Goal: Ask a question: Seek information or help from site administrators or community

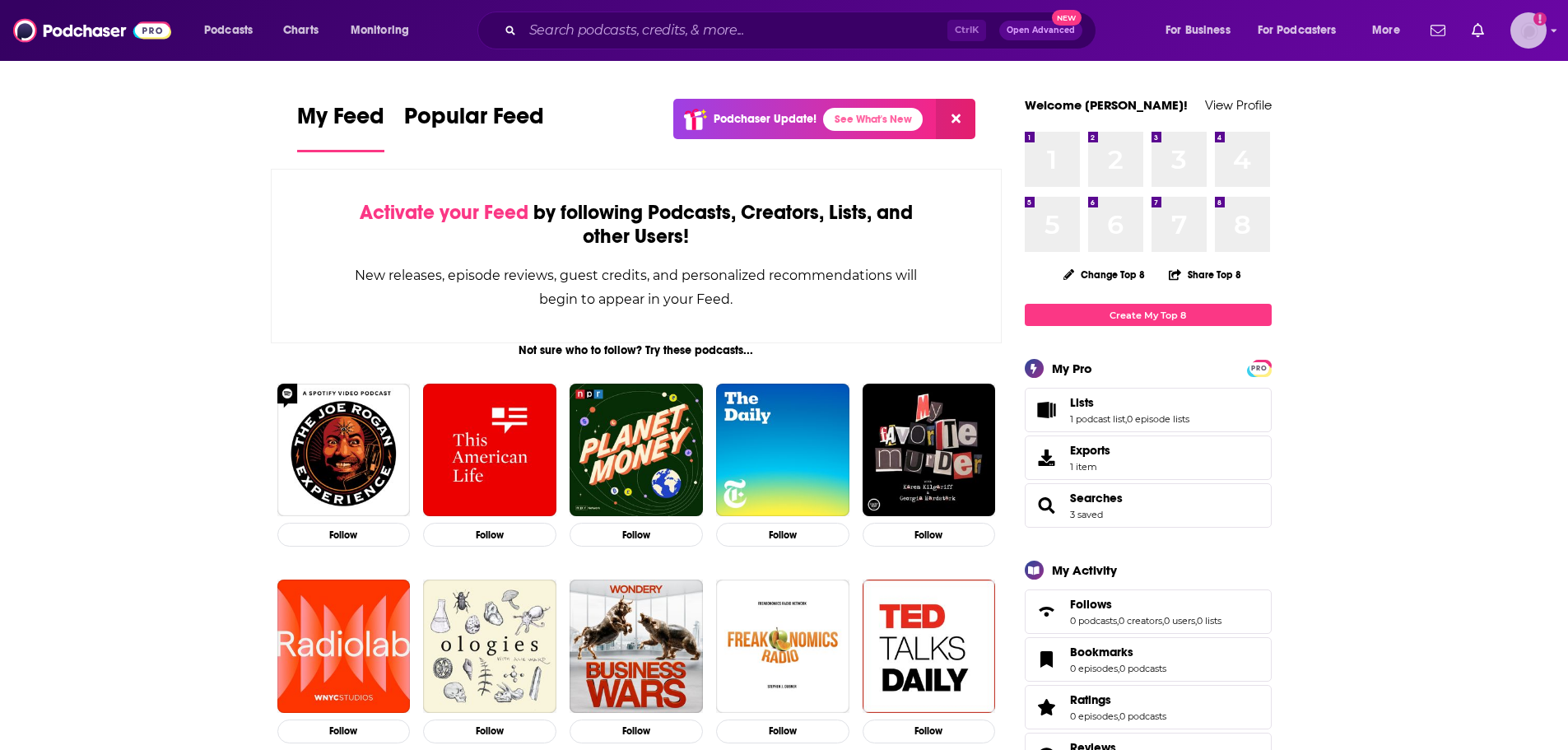
click at [1522, 24] on img "Logged in as ncannella" at bounding box center [1527, 30] width 36 height 36
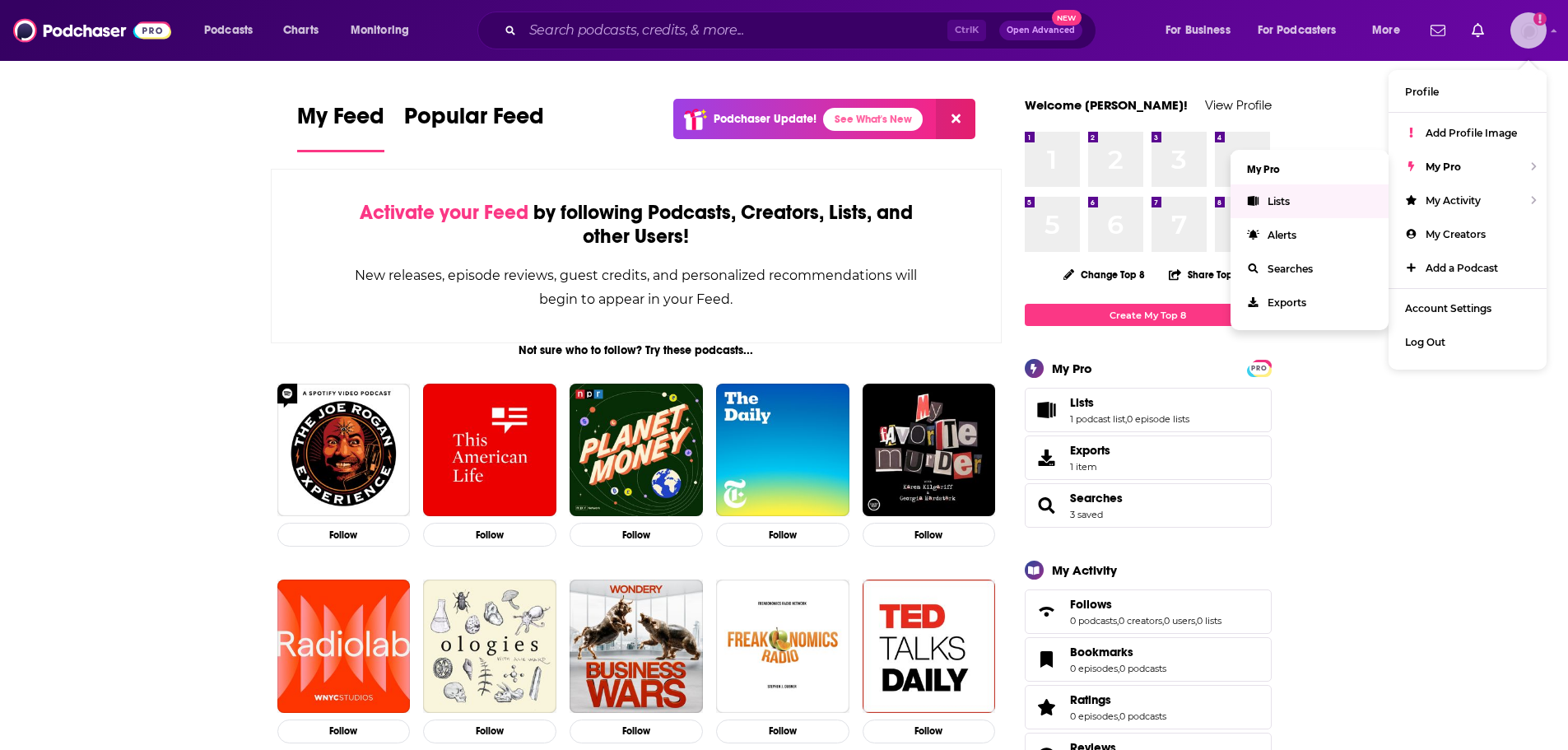
click at [1282, 203] on span "Lists" at bounding box center [1278, 201] width 22 height 13
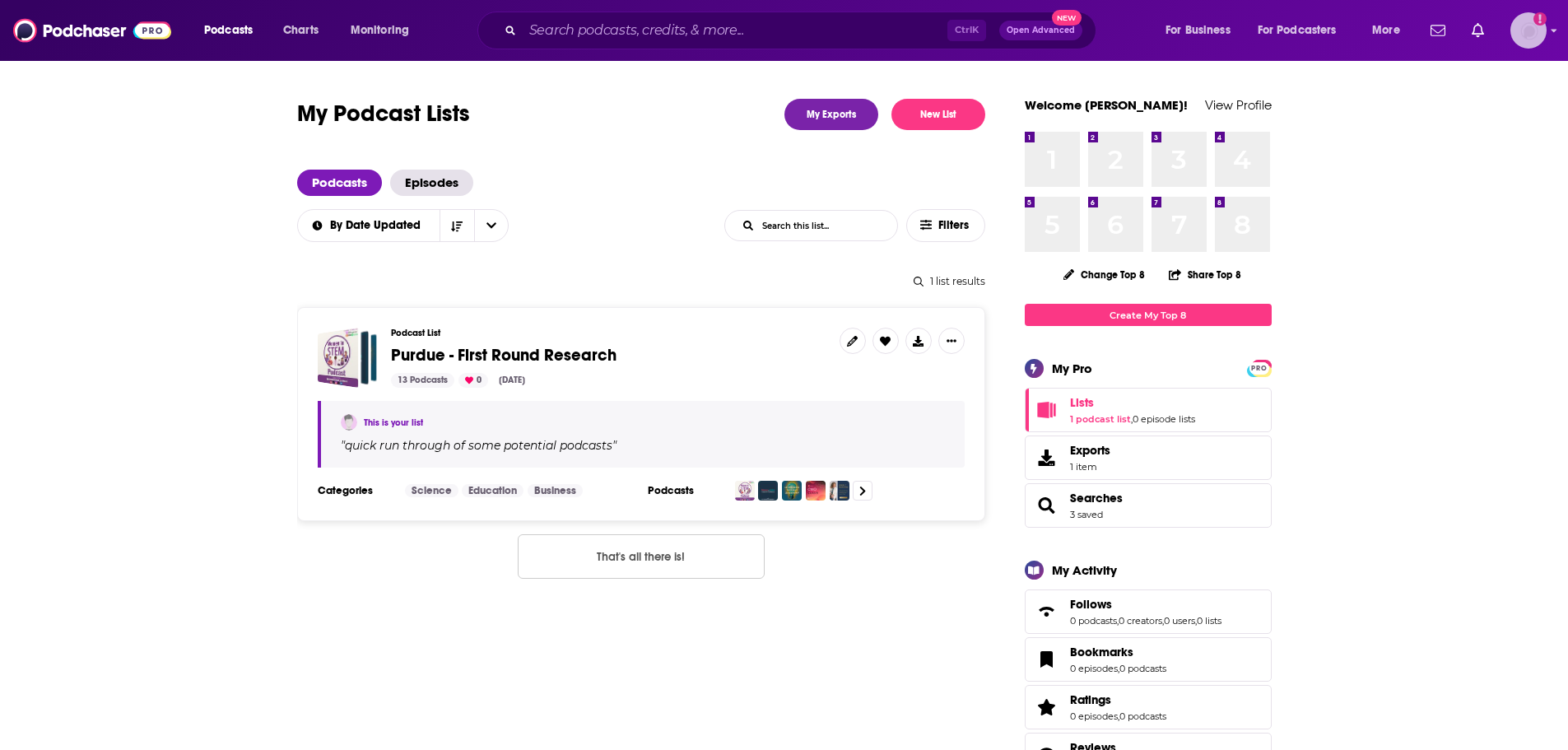
click at [1515, 28] on img "Logged in as ncannella" at bounding box center [1527, 30] width 36 height 36
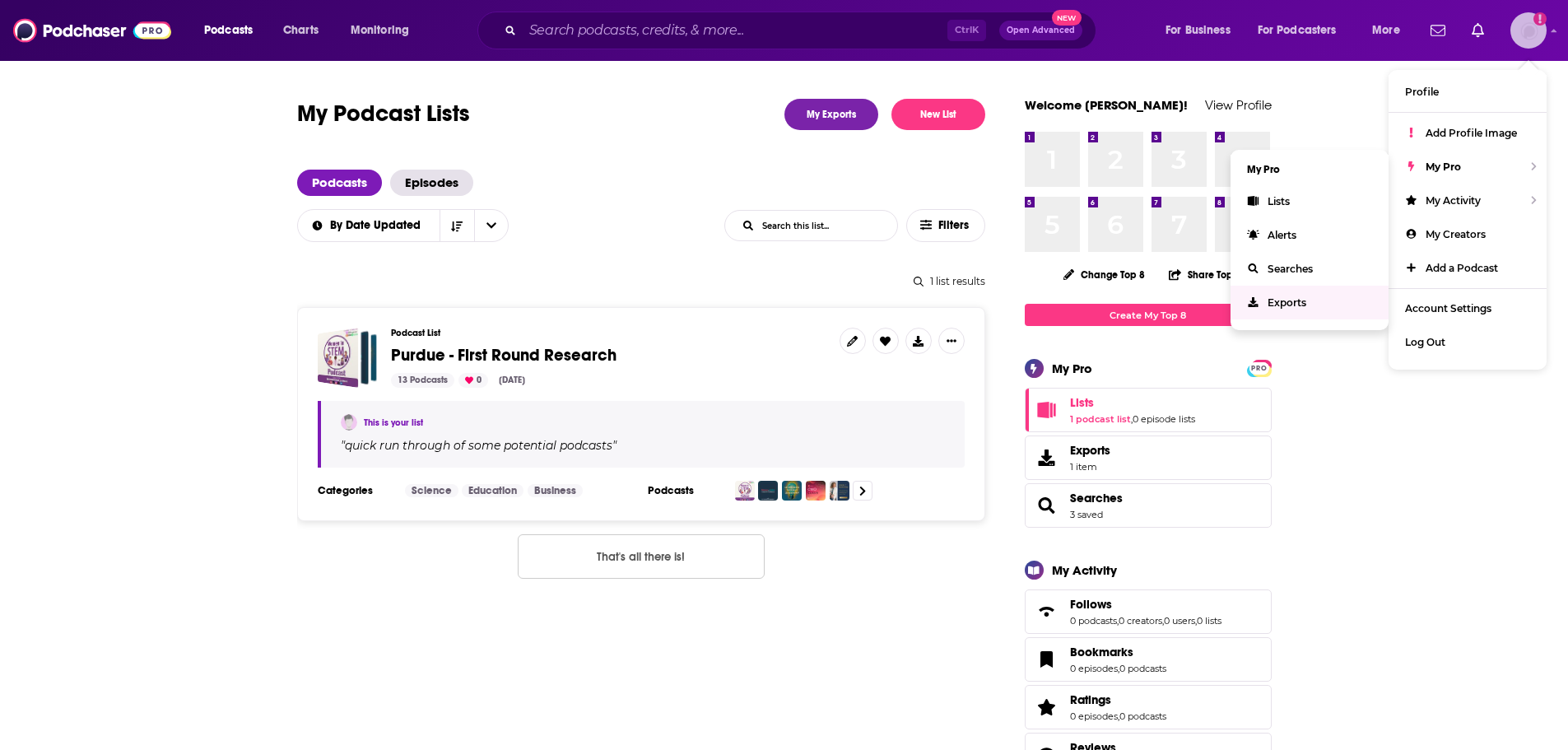
click at [1278, 307] on span "Exports" at bounding box center [1287, 303] width 39 height 13
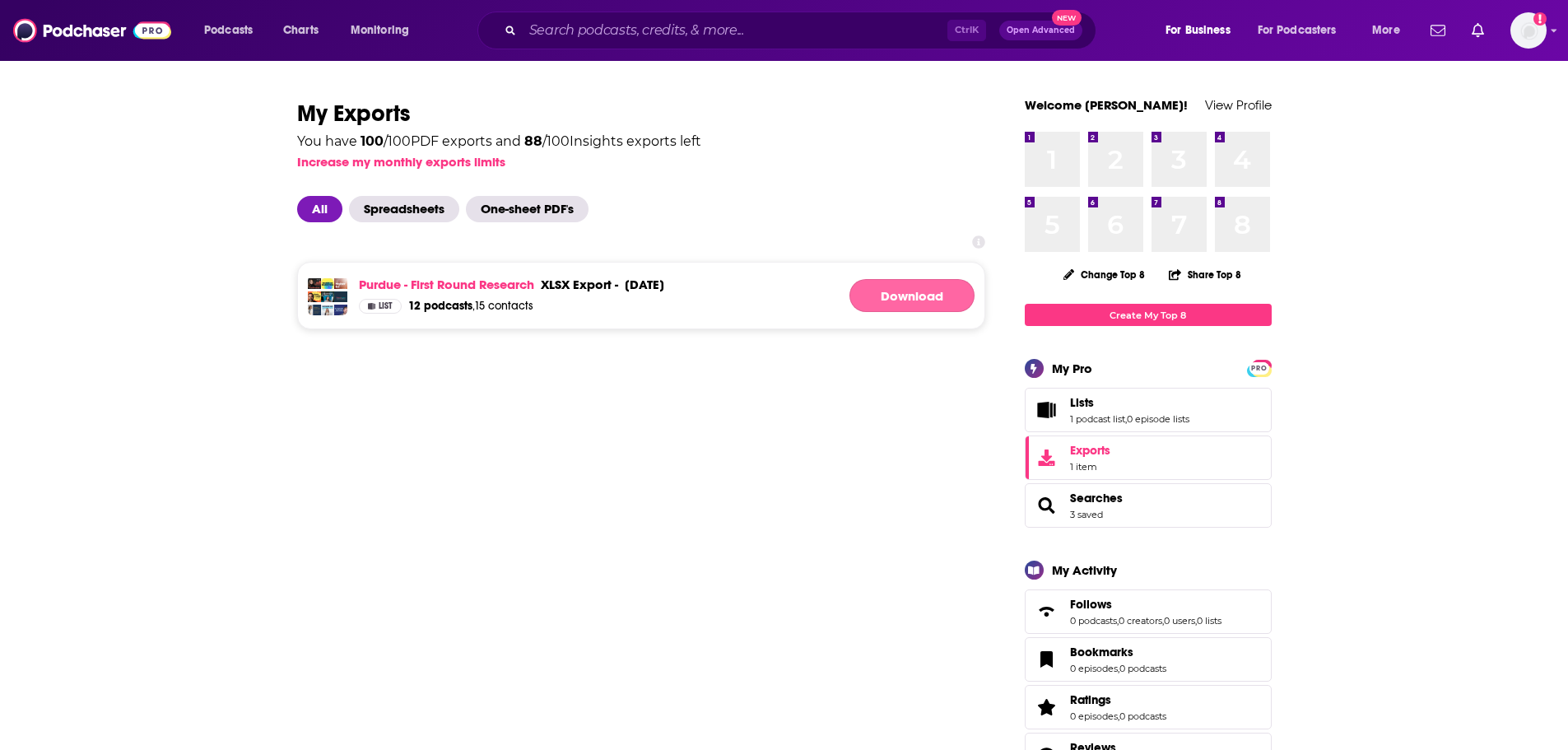
click at [917, 296] on link "Download" at bounding box center [912, 296] width 125 height 33
click at [1545, 25] on span "Add a profile image" at bounding box center [1527, 30] width 36 height 36
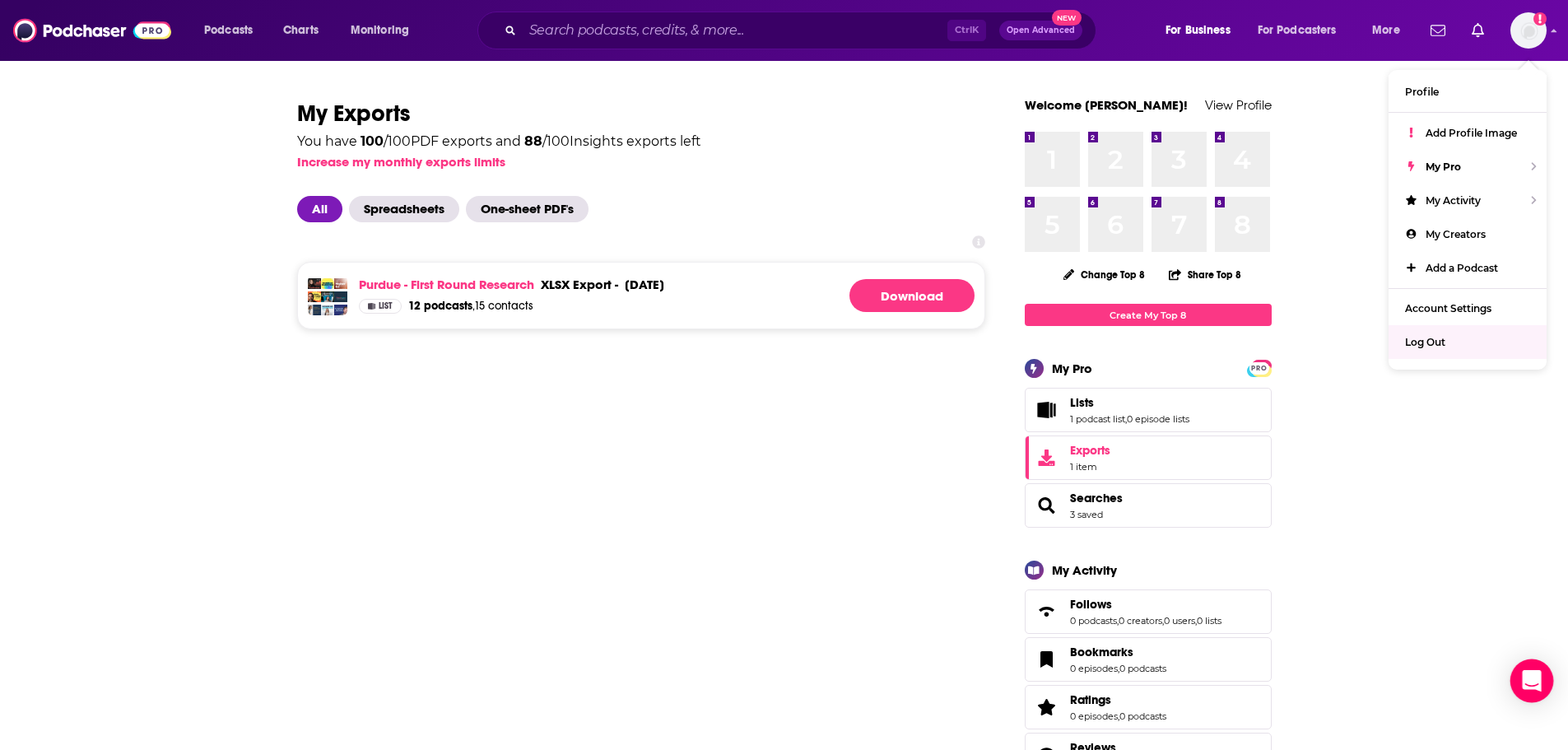
click at [1551, 683] on body "Podcasts Charts Monitoring Ctrl K Open Advanced New For Business For Podcasters…" at bounding box center [784, 375] width 1568 height 750
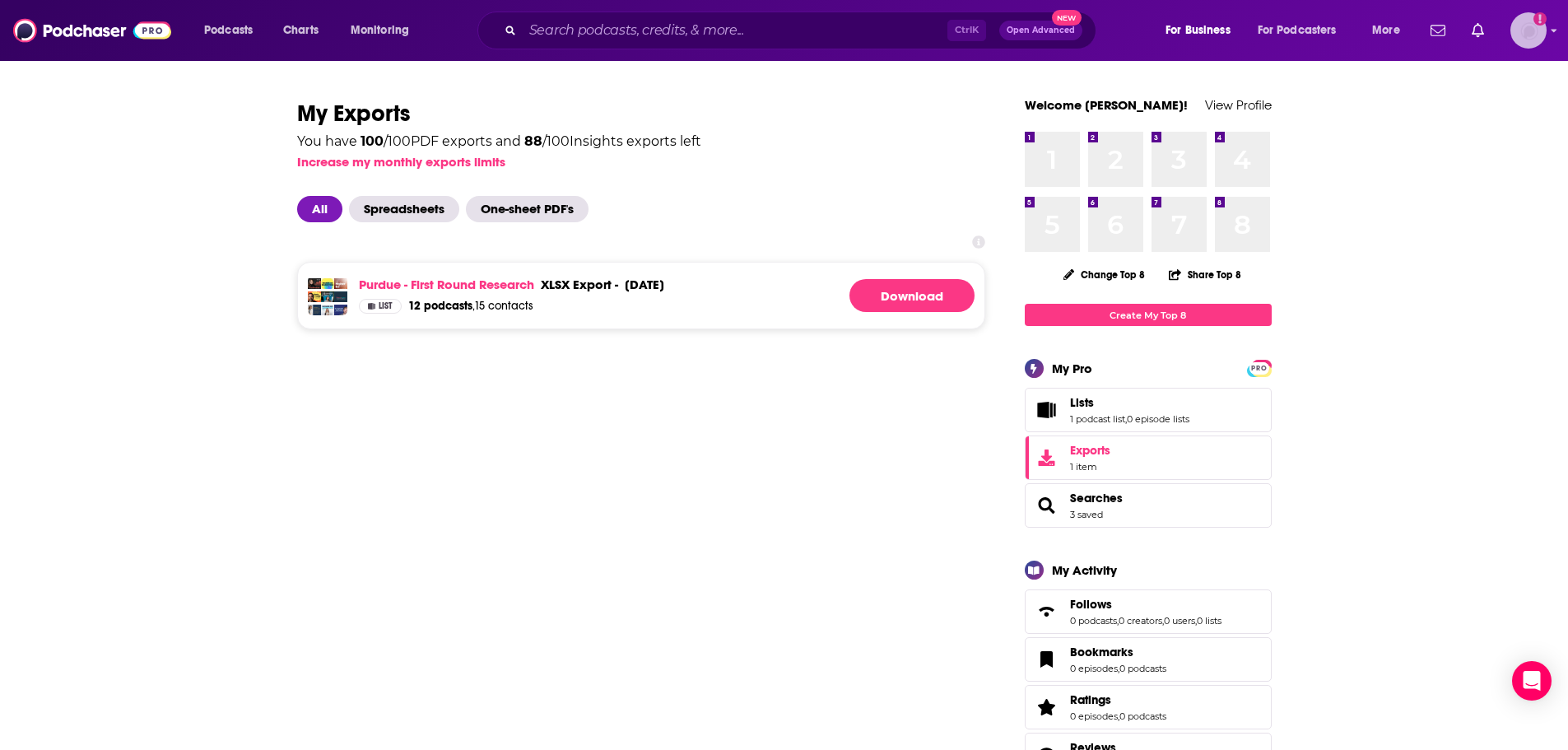
click at [1511, 36] on img "Logged in as ncannella" at bounding box center [1527, 30] width 36 height 36
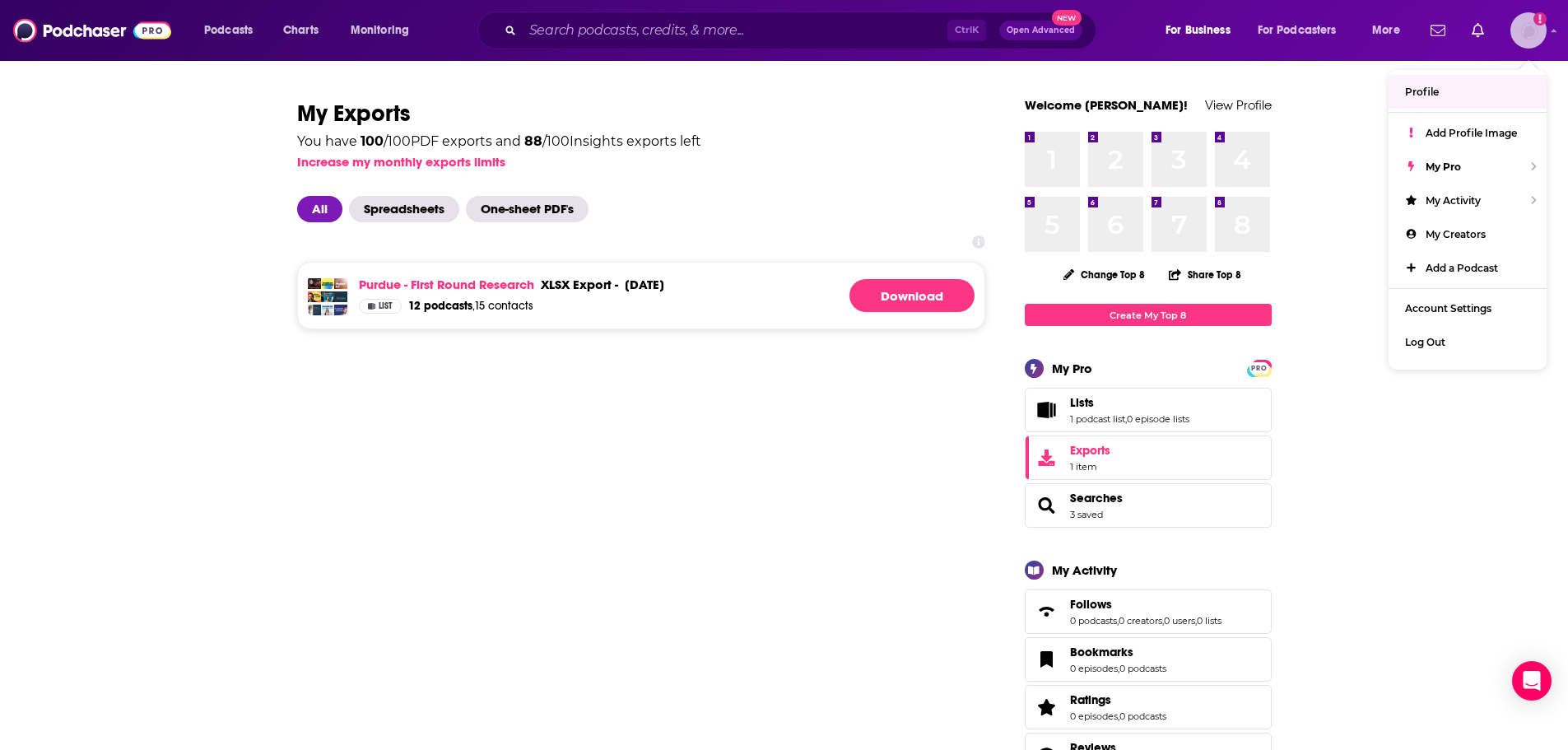
click at [1427, 100] on link "Profile" at bounding box center [1466, 91] width 158 height 34
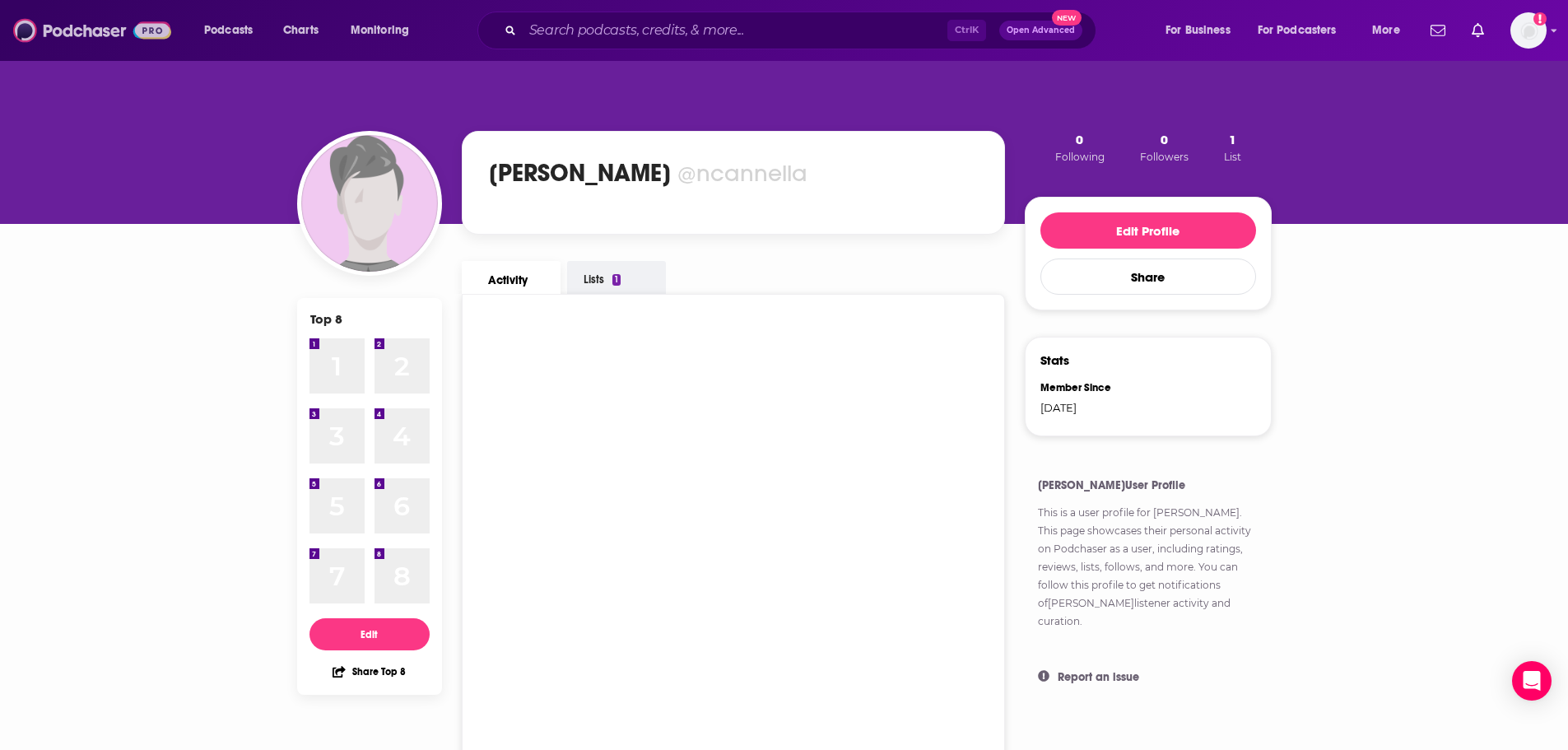
click at [78, 34] on img at bounding box center [92, 30] width 158 height 31
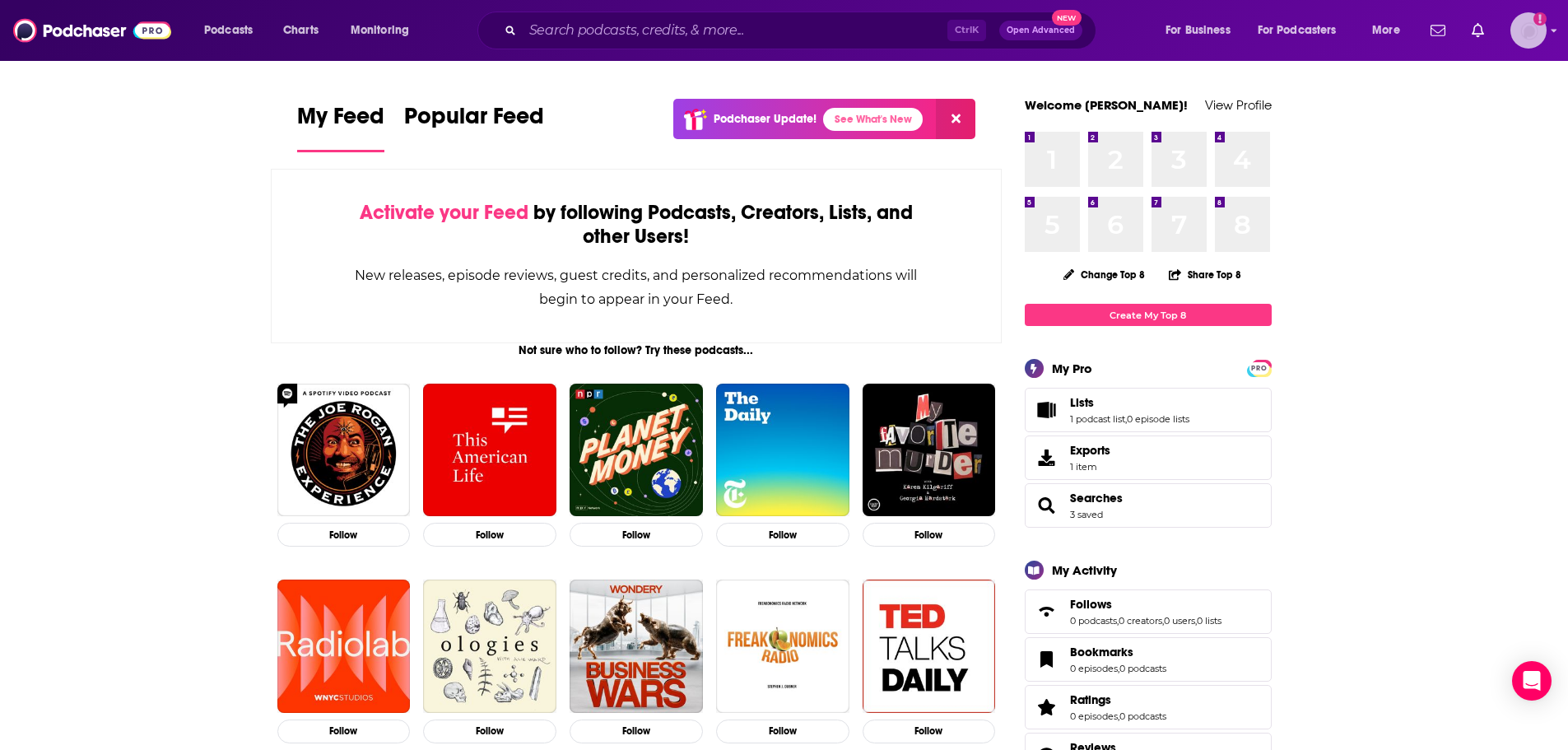
click at [1516, 25] on img "Logged in as ncannella" at bounding box center [1527, 30] width 36 height 36
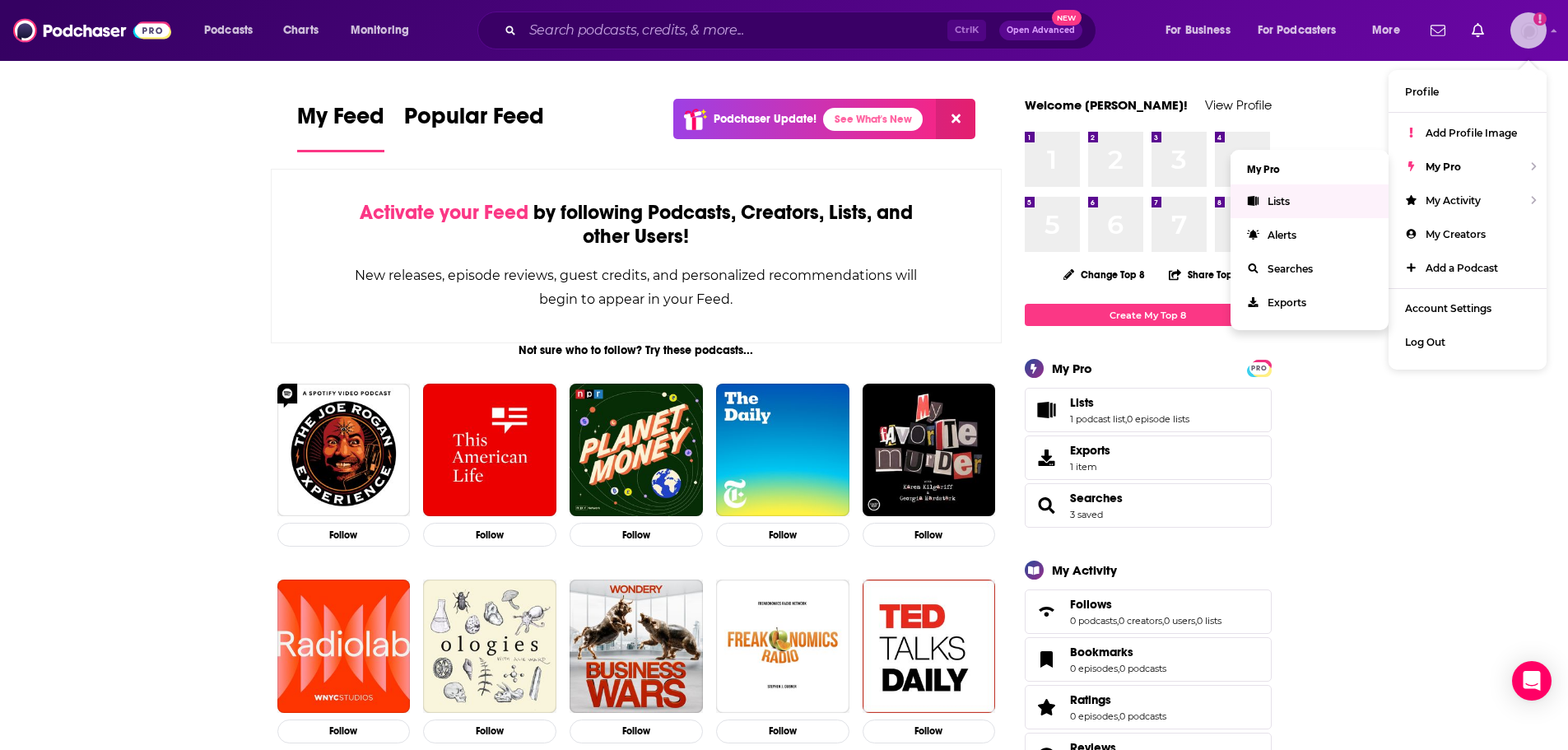
click at [1292, 214] on link "Lists" at bounding box center [1309, 201] width 158 height 34
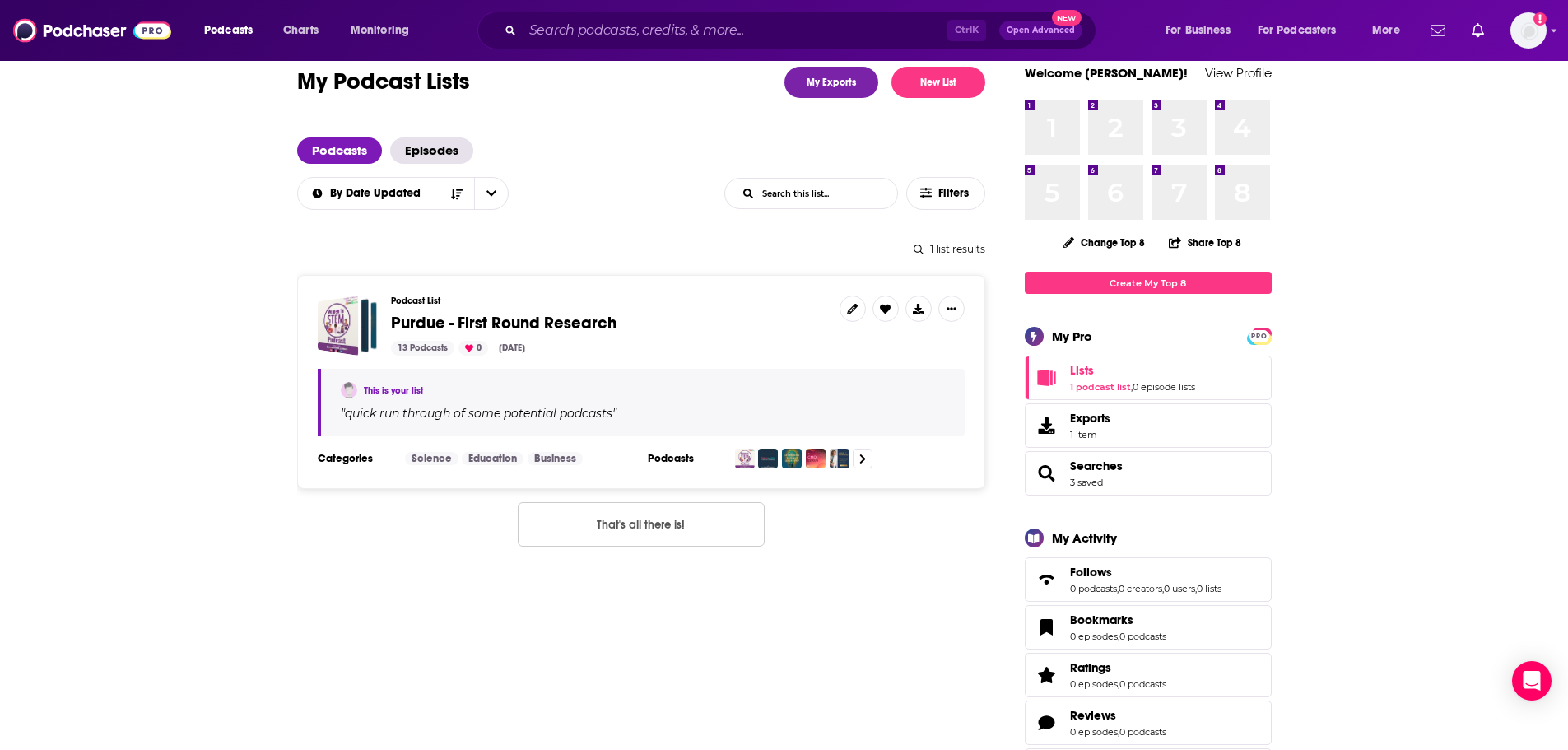
scroll to position [82, 0]
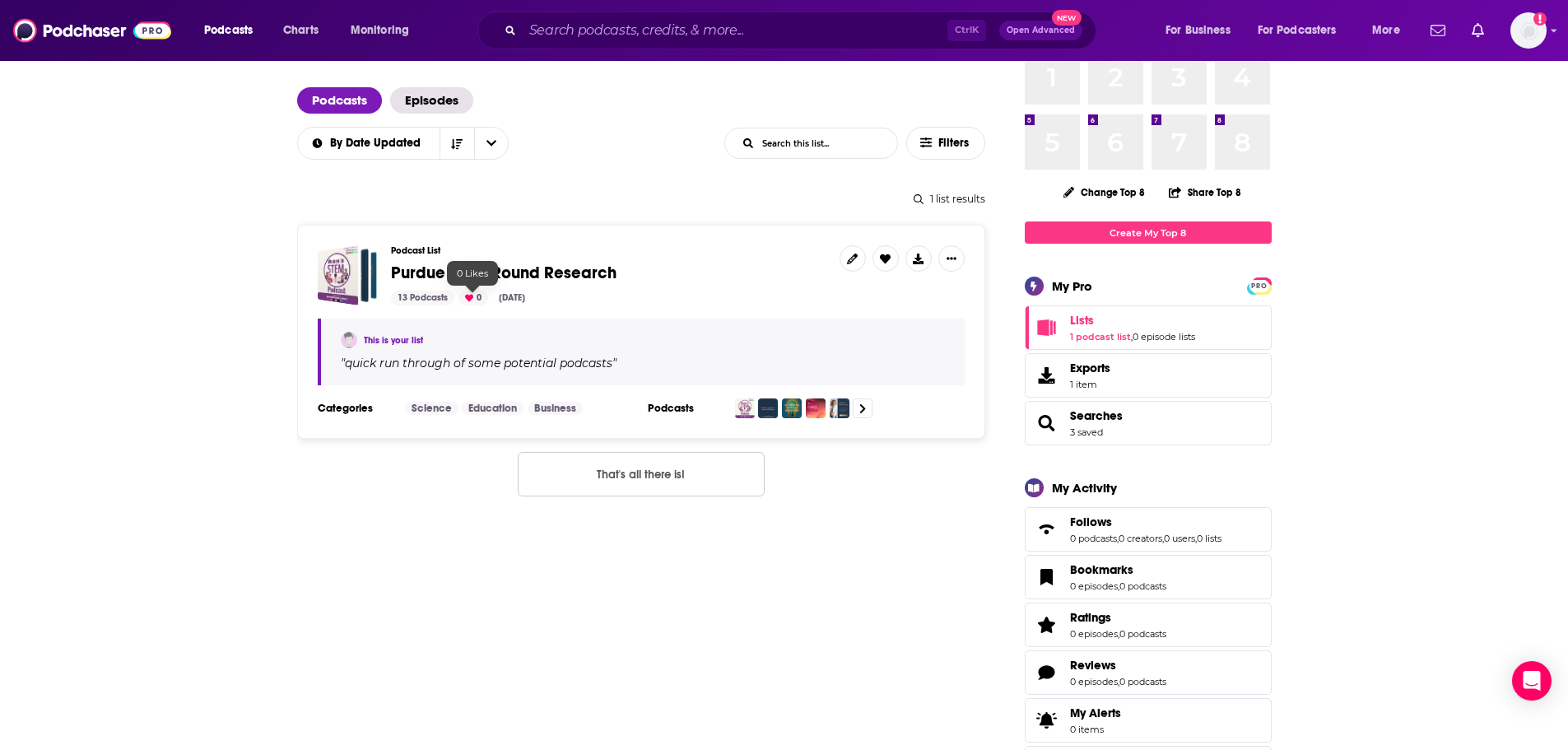
drag, startPoint x: 478, startPoint y: 291, endPoint x: 479, endPoint y: 279, distance: 12.0
click at [479, 279] on span "Purdue - First Round Research" at bounding box center [503, 273] width 225 height 20
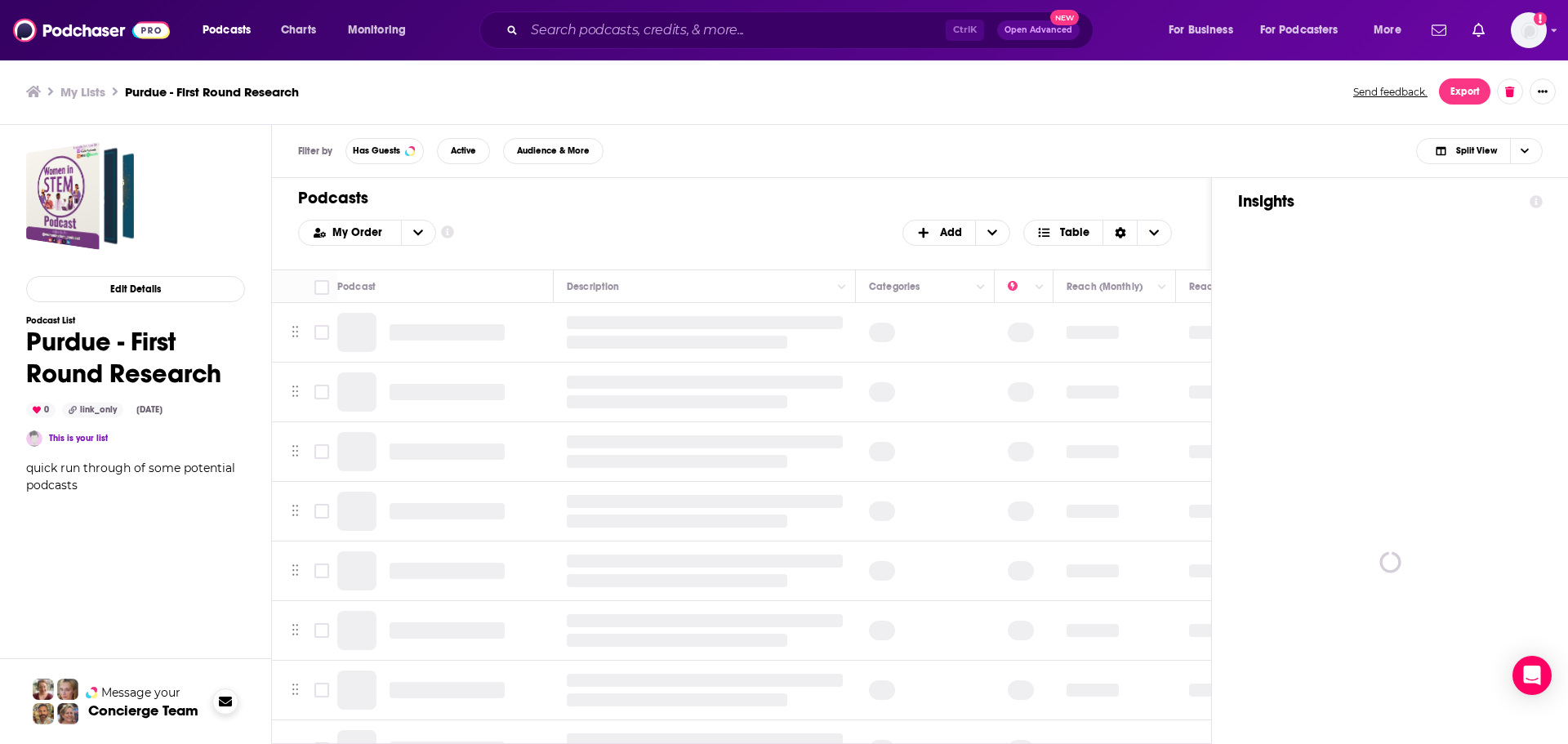
click at [217, 702] on span at bounding box center [224, 701] width 26 height 26
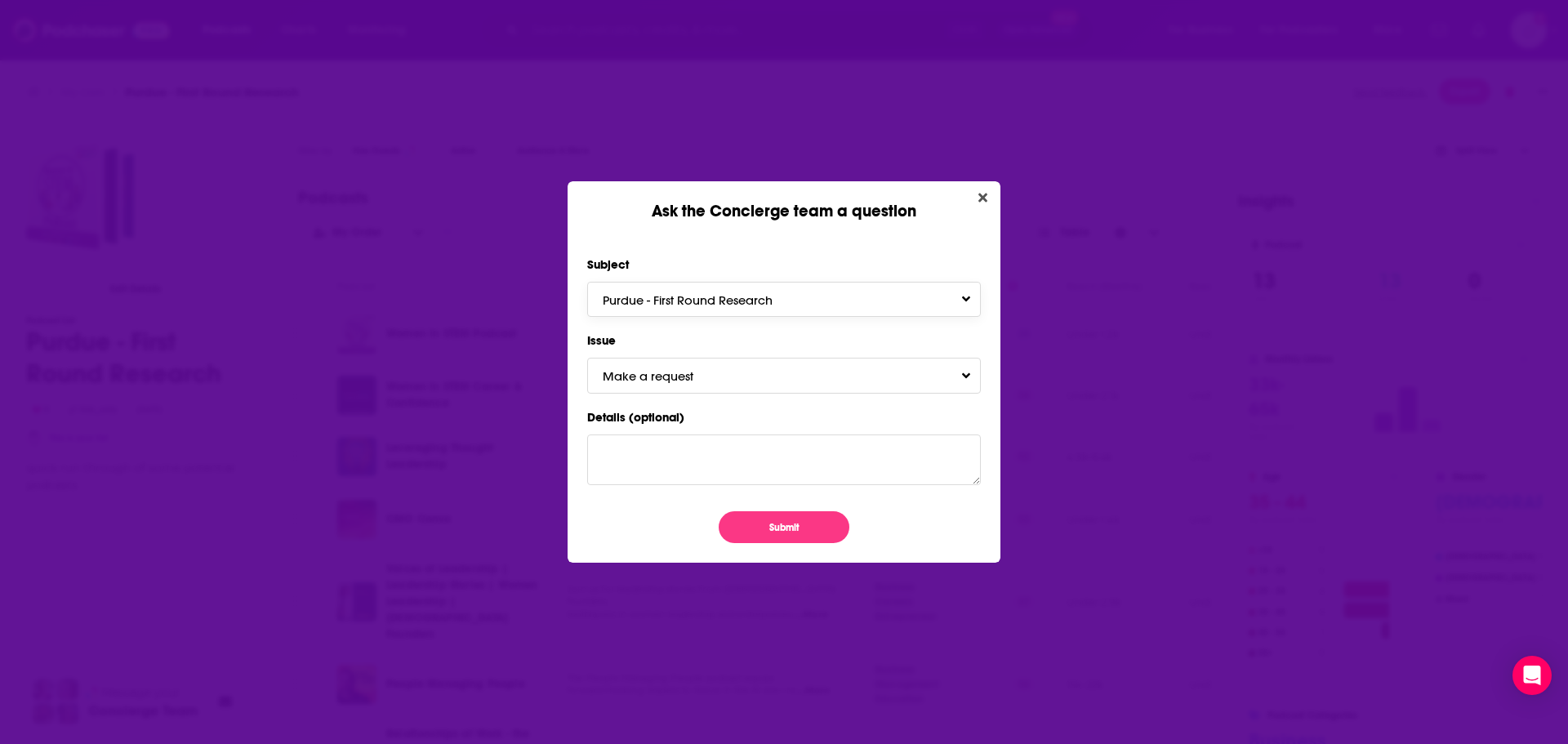
click at [698, 301] on span "Purdue - First Round Research" at bounding box center [703, 300] width 202 height 15
click at [656, 395] on div "N/A" at bounding box center [784, 391] width 393 height 30
click at [680, 311] on button "N/A" at bounding box center [784, 299] width 393 height 35
click at [685, 356] on div "Multiple" at bounding box center [784, 360] width 393 height 30
click at [684, 376] on span "Make a request" at bounding box center [664, 376] width 124 height 15
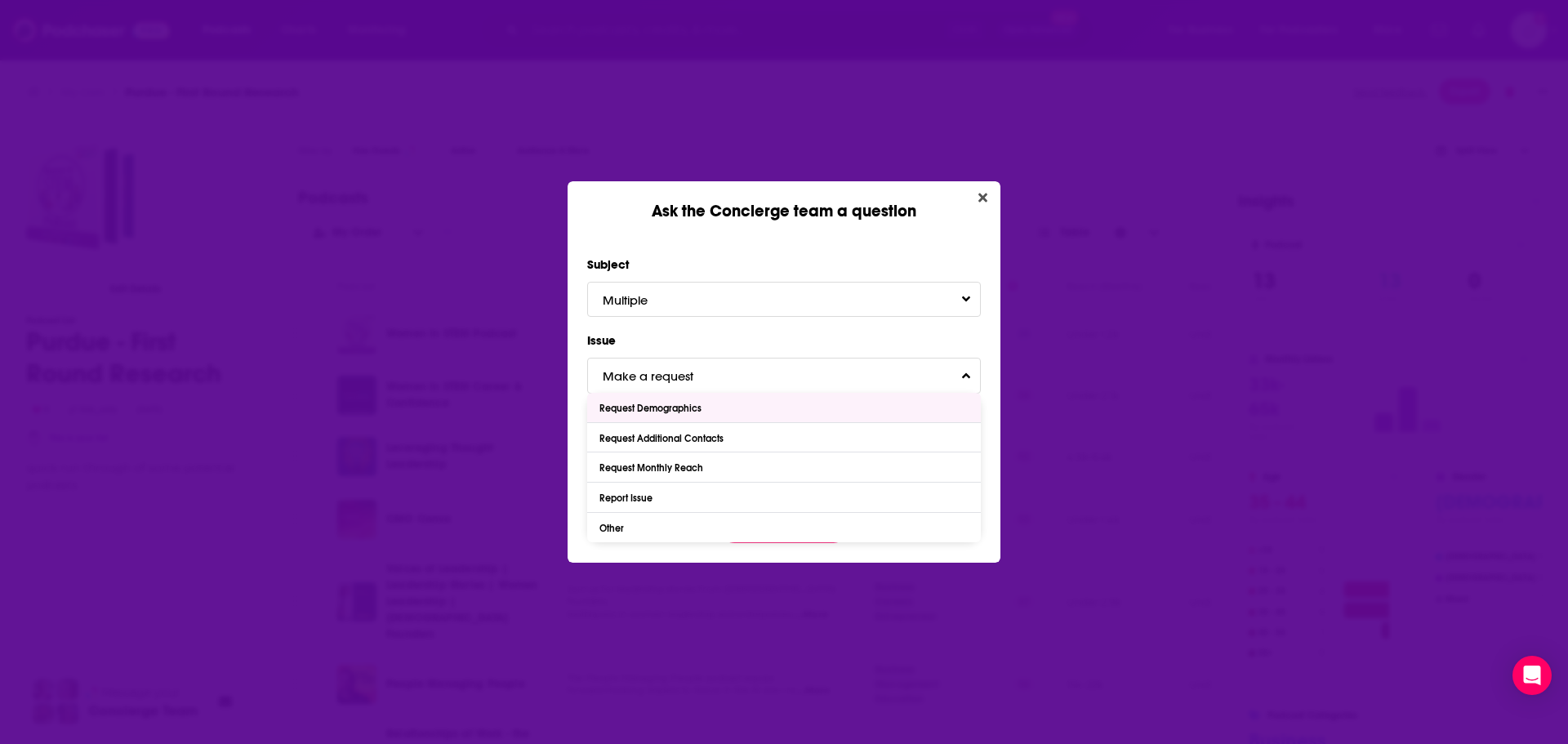
click at [823, 235] on div "Subject Multiple Issue Make a request Request Demographics Request Additional C…" at bounding box center [784, 392] width 433 height 342
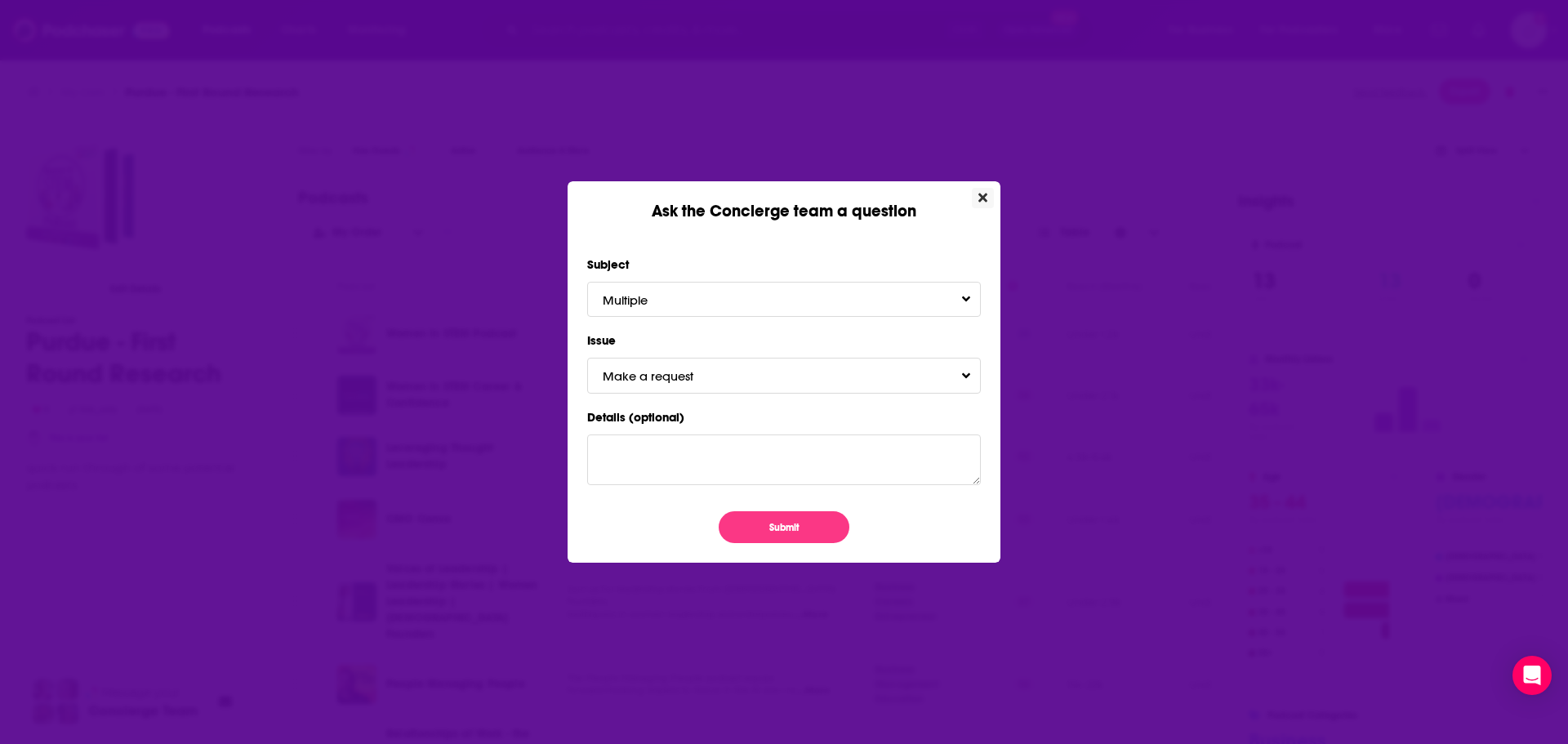
click at [986, 196] on icon "Close" at bounding box center [982, 197] width 9 height 9
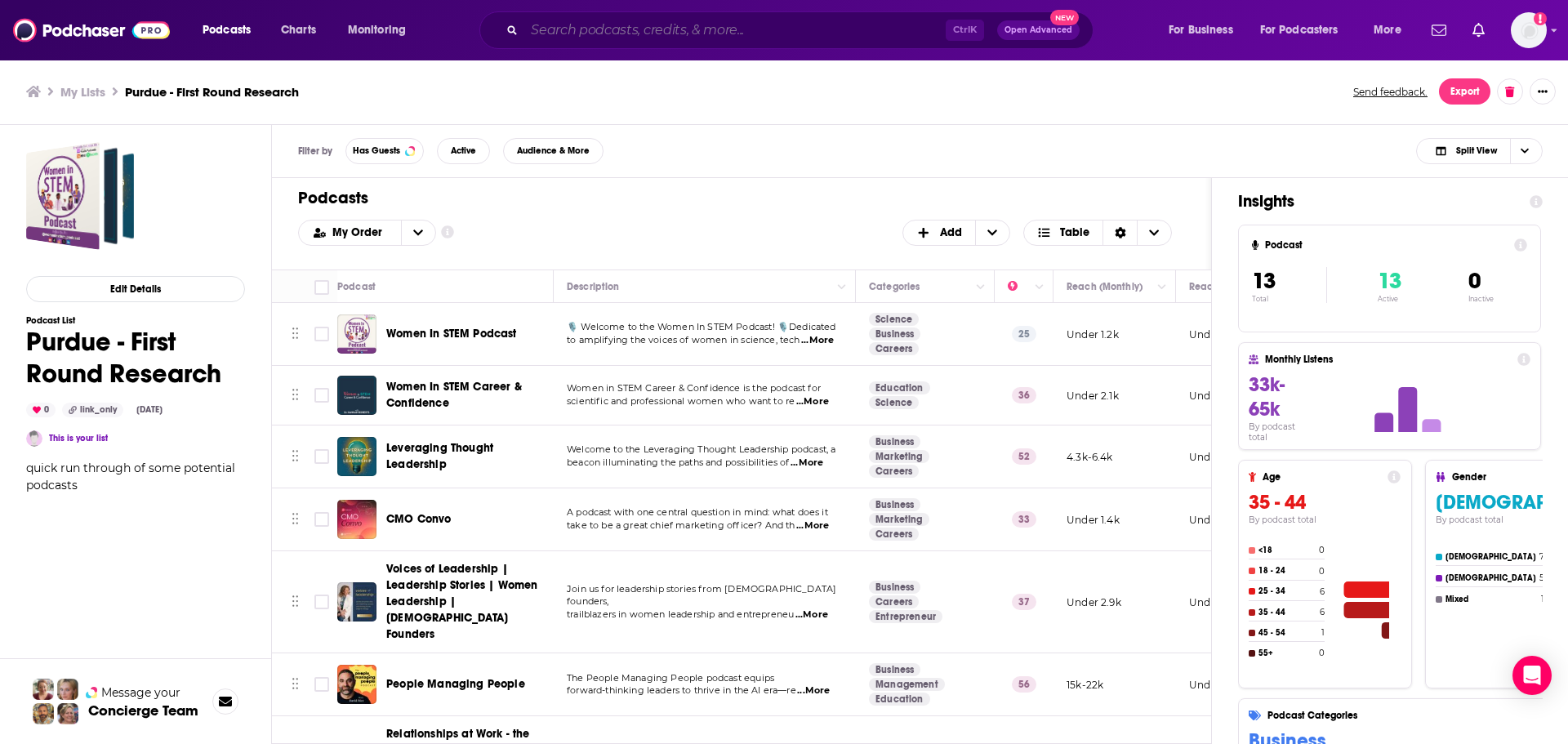
click at [619, 36] on input "Search podcasts, credits, & more..." at bounding box center [735, 30] width 421 height 26
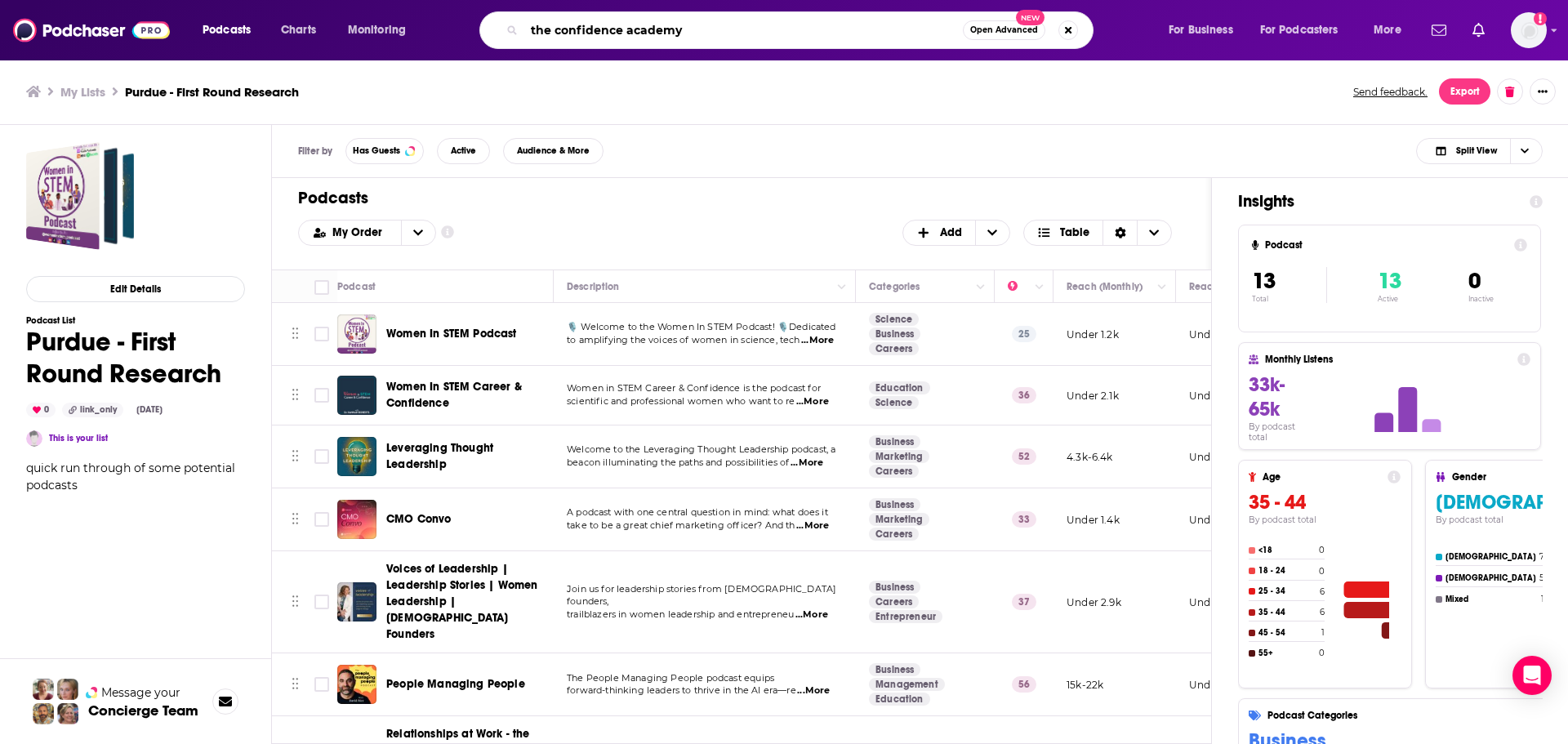
type input "the confidence academy"
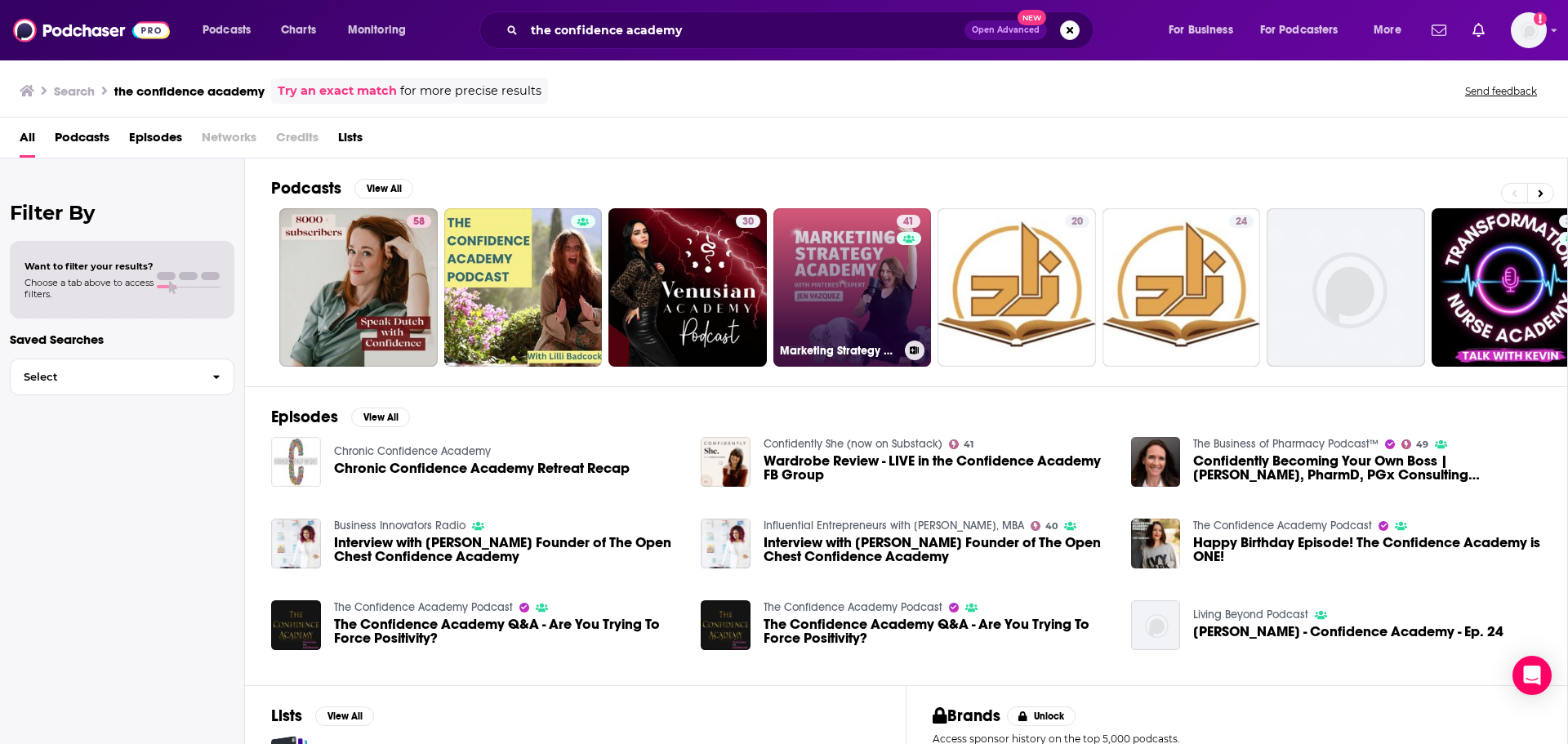
click at [870, 299] on link "41 Marketing Strategy Academy with [PERSON_NAME]" at bounding box center [852, 287] width 158 height 158
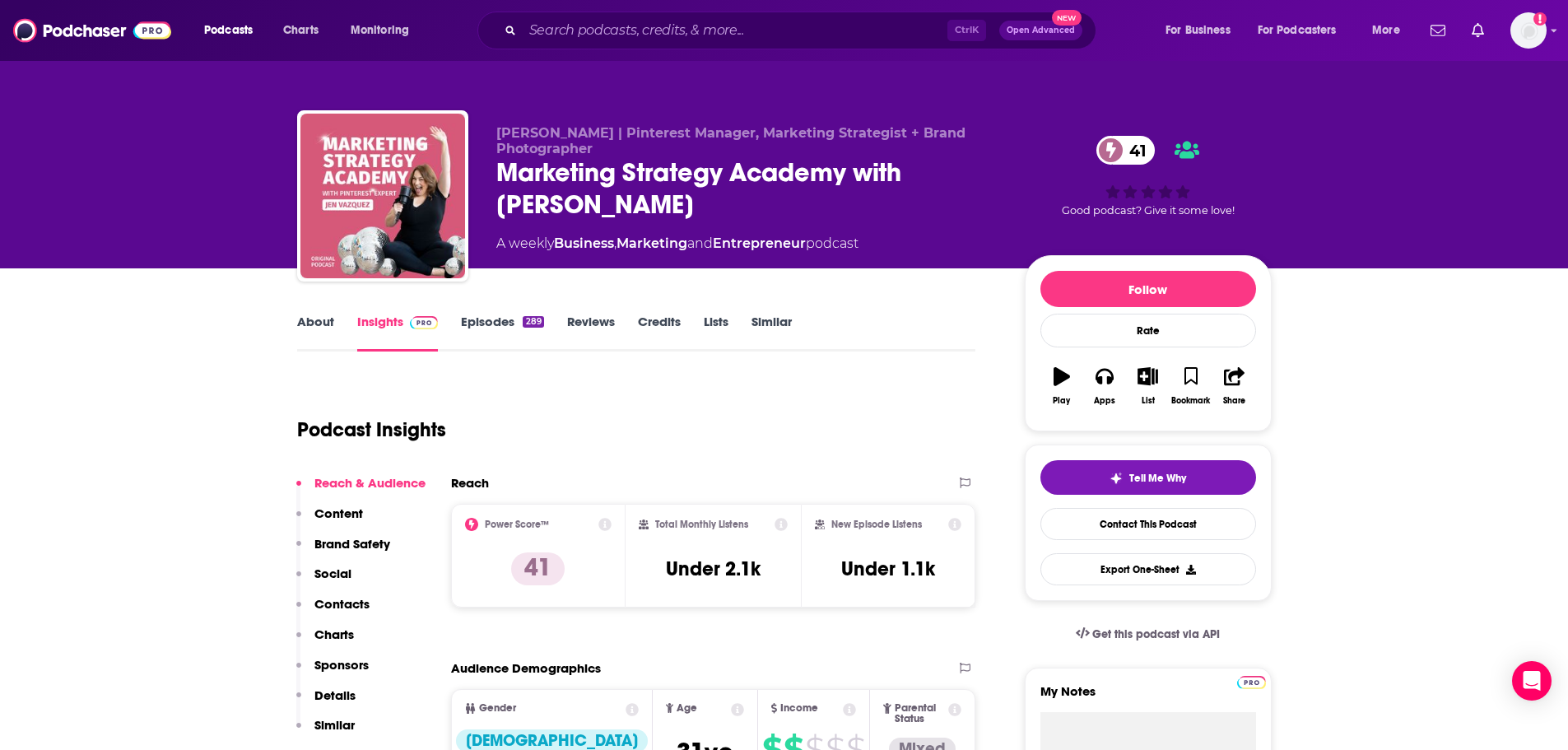
click at [319, 324] on link "About" at bounding box center [315, 332] width 37 height 38
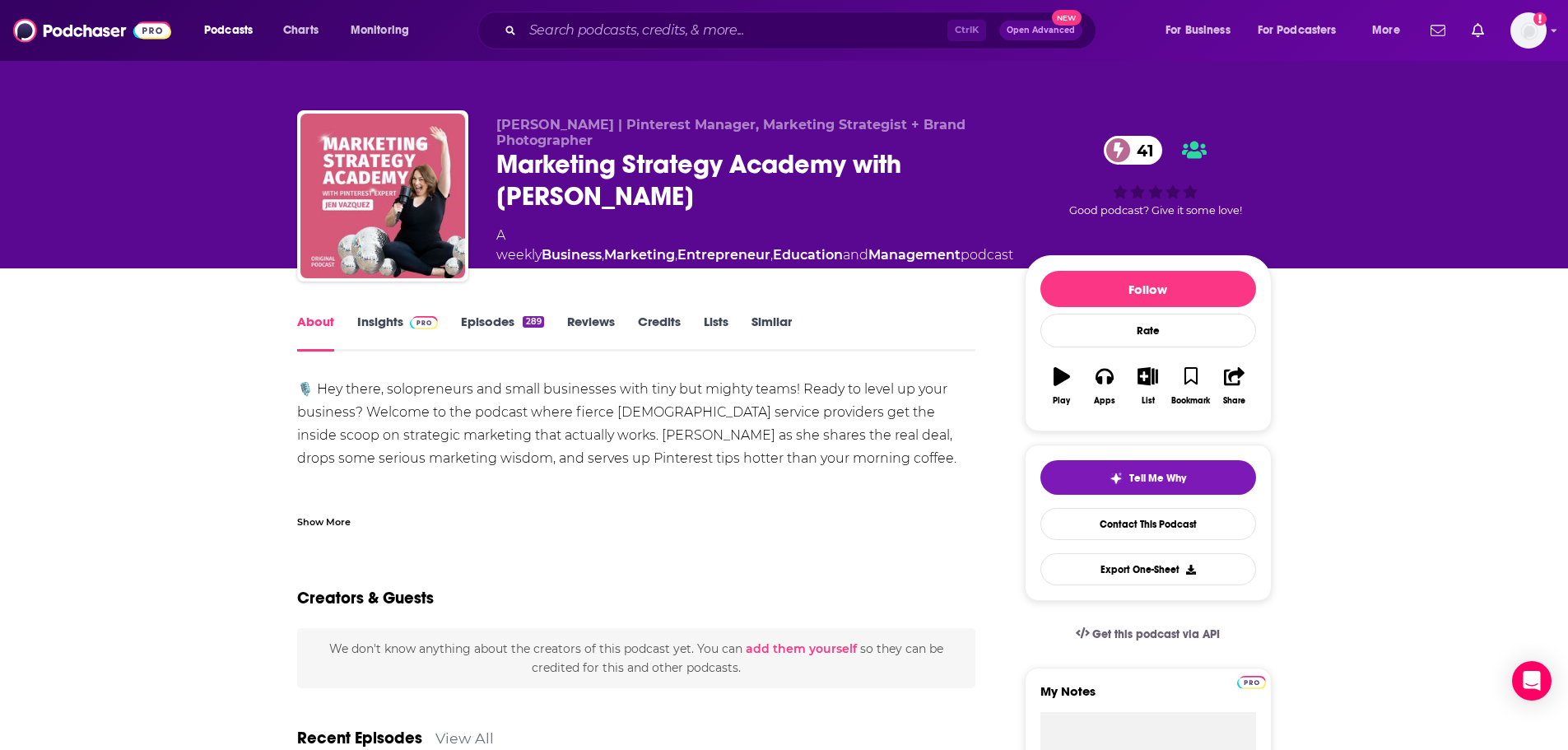
click at [502, 328] on link "Episodes 289" at bounding box center [502, 332] width 82 height 38
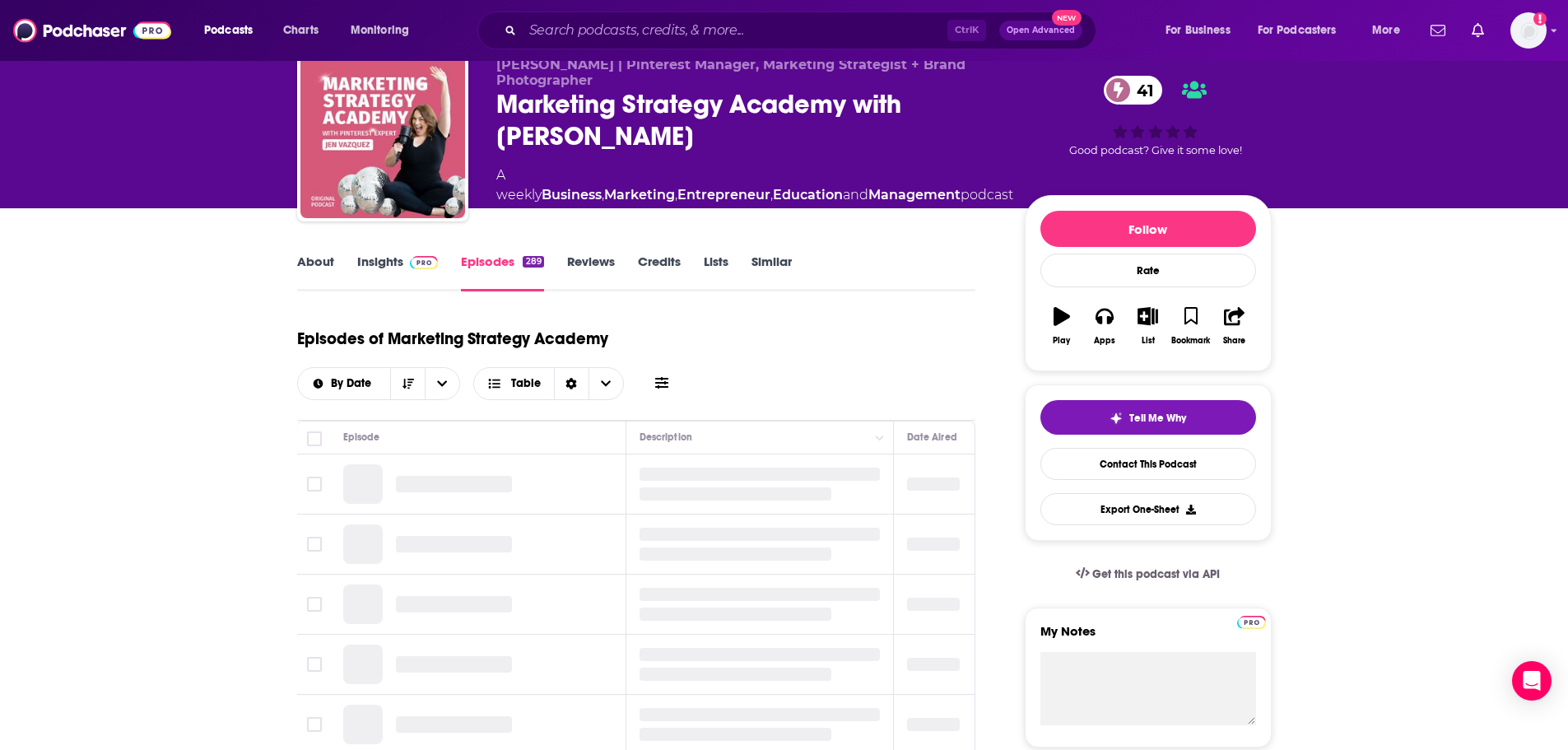
scroll to position [246, 0]
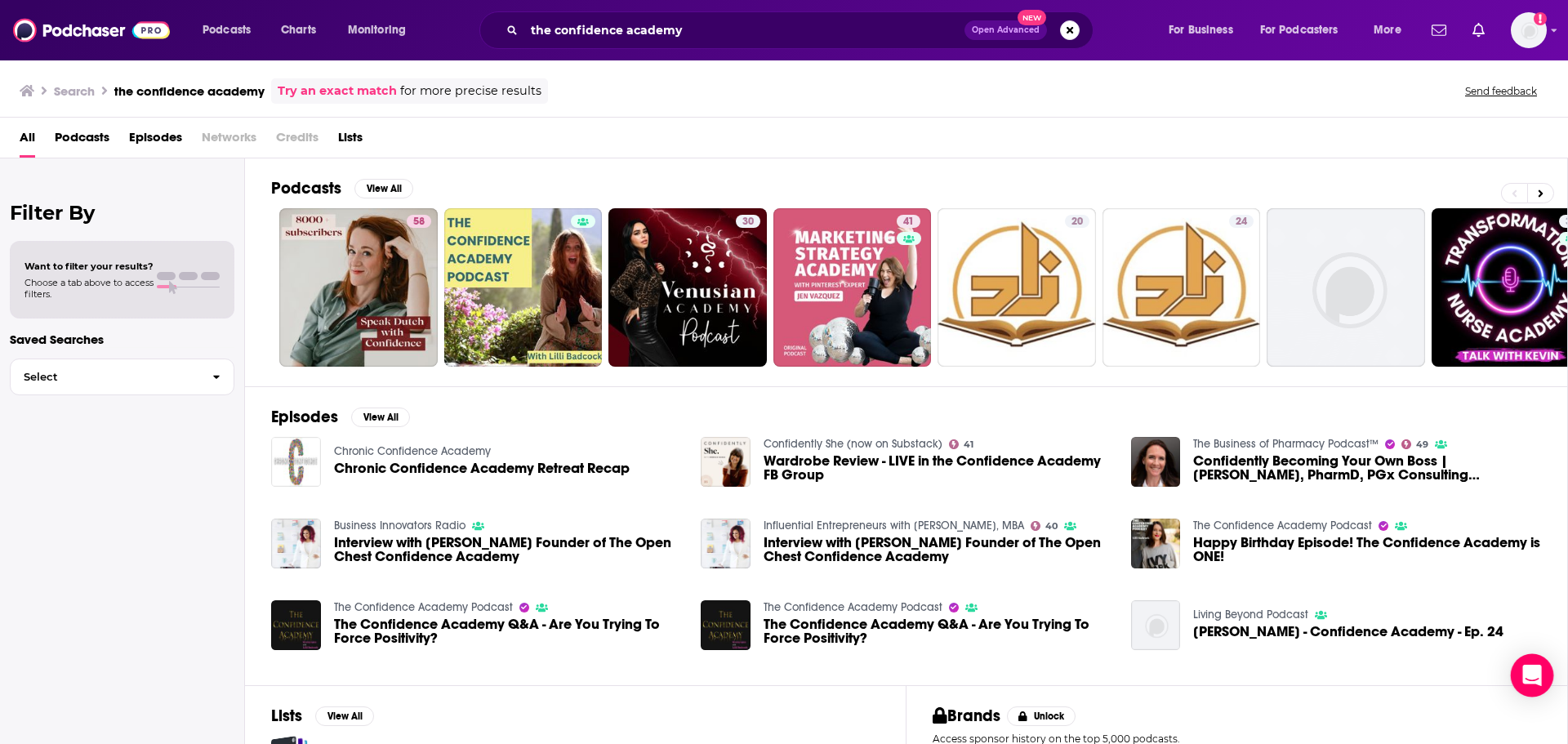
click at [1535, 661] on div "Open Intercom Messenger" at bounding box center [1532, 675] width 43 height 43
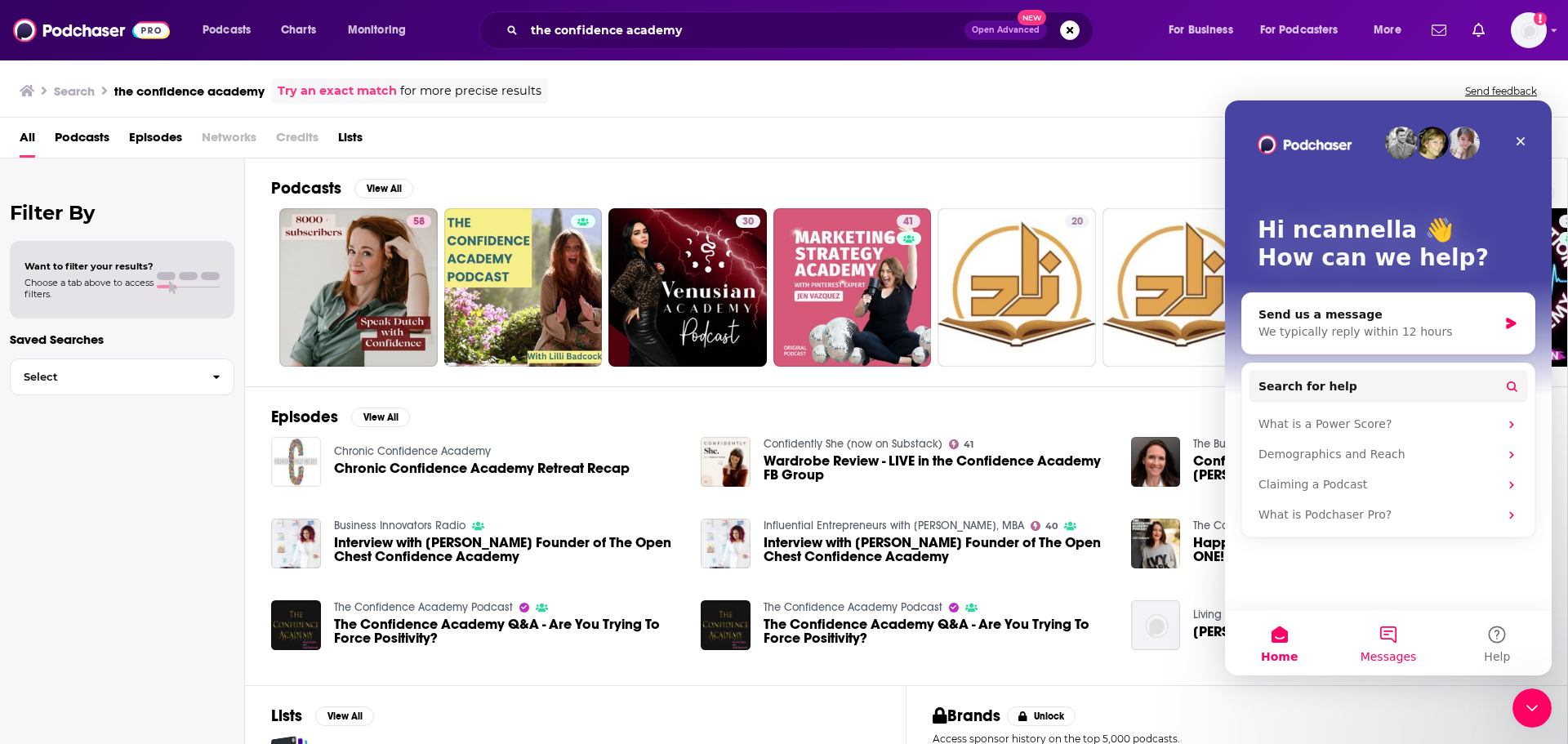
click at [1392, 635] on button "Messages" at bounding box center [1387, 642] width 108 height 65
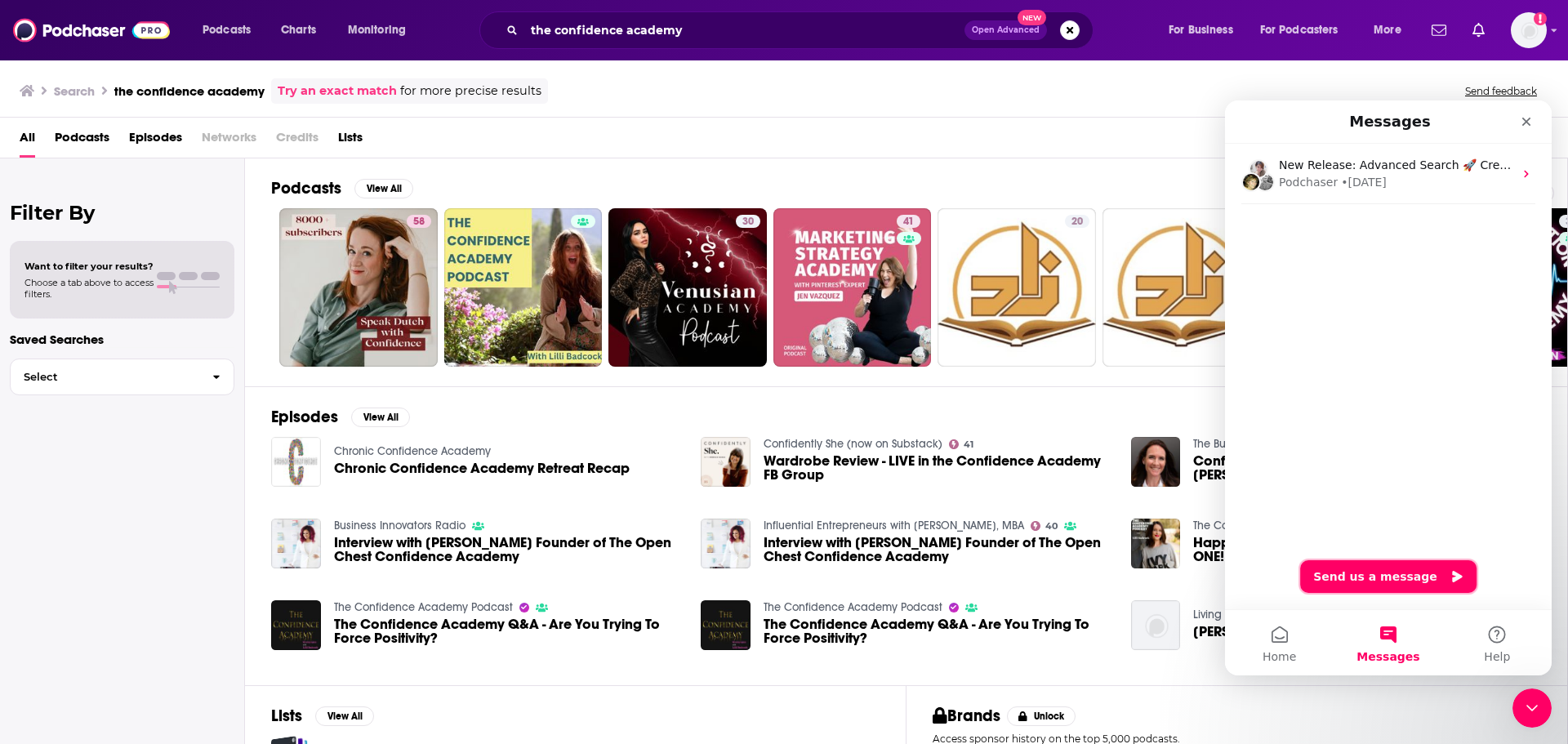
click at [1394, 575] on button "Send us a message" at bounding box center [1389, 576] width 176 height 33
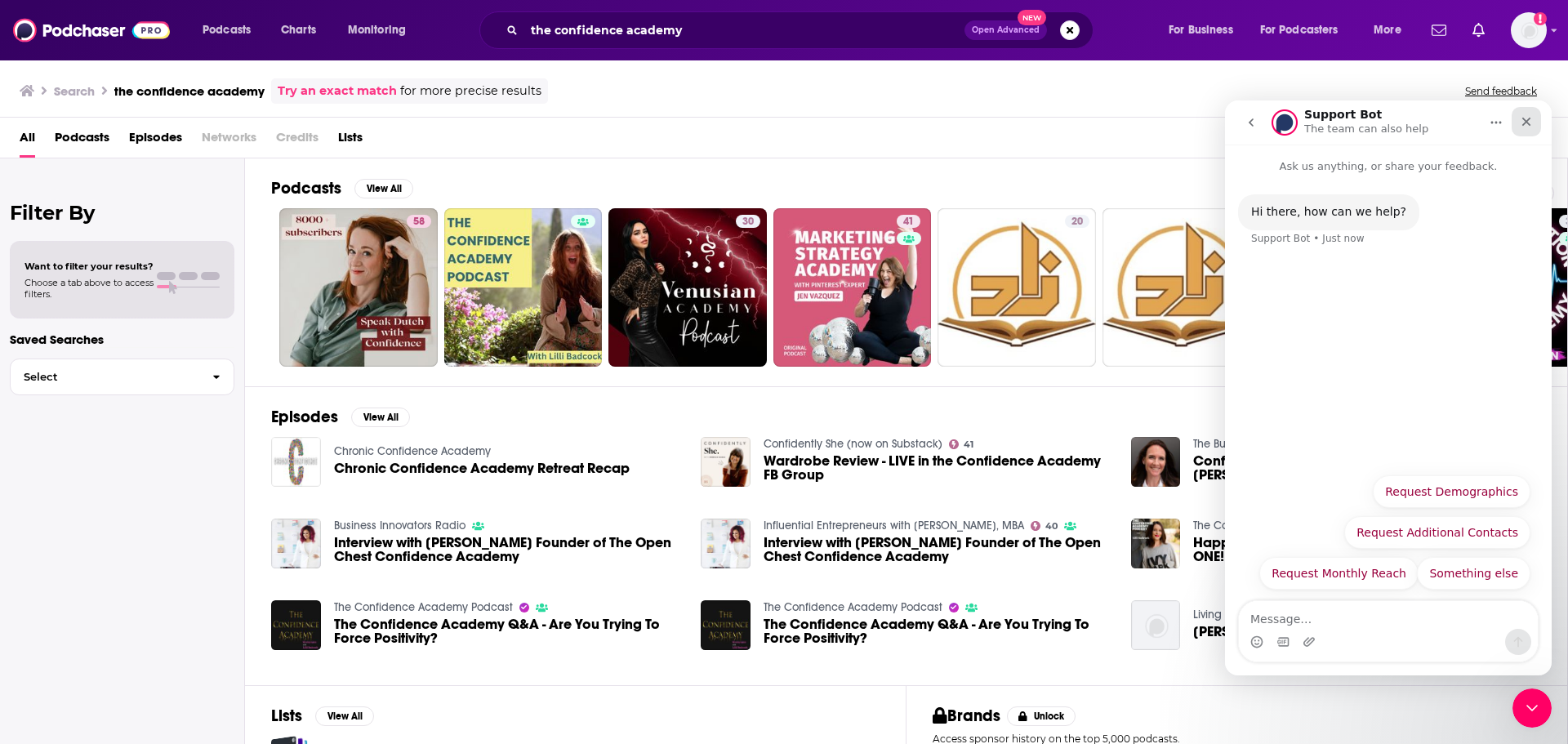
click at [1520, 128] on div "Close" at bounding box center [1526, 122] width 30 height 30
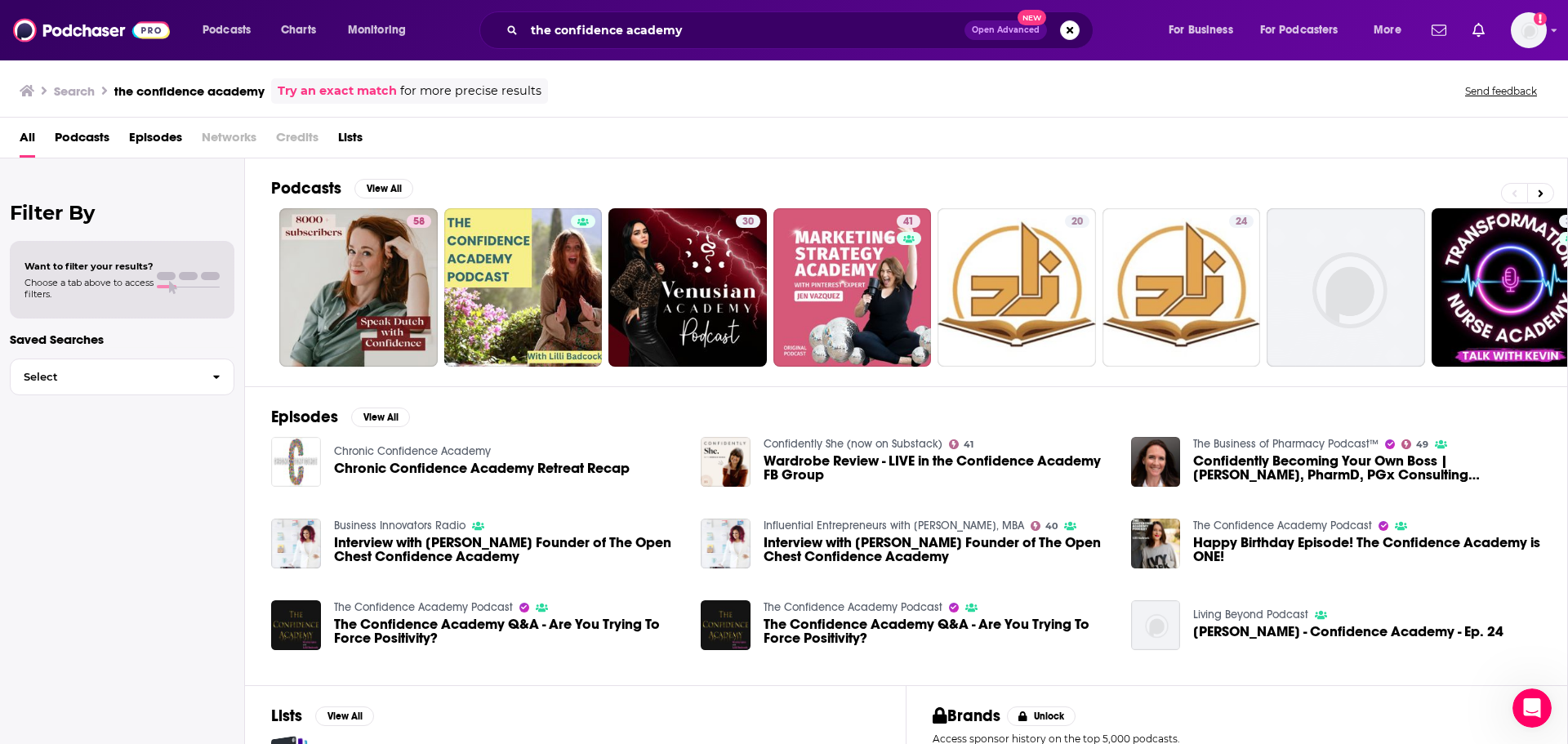
click at [1552, 14] on div "Podcasts Charts Monitoring the confidence academy Open Advanced New For Busines…" at bounding box center [784, 30] width 1568 height 60
click at [1550, 31] on div "Podcasts Charts Monitoring the confidence academy Open Advanced New For Busines…" at bounding box center [784, 30] width 1568 height 60
click at [1529, 29] on img "Logged in as ncannella" at bounding box center [1528, 30] width 35 height 35
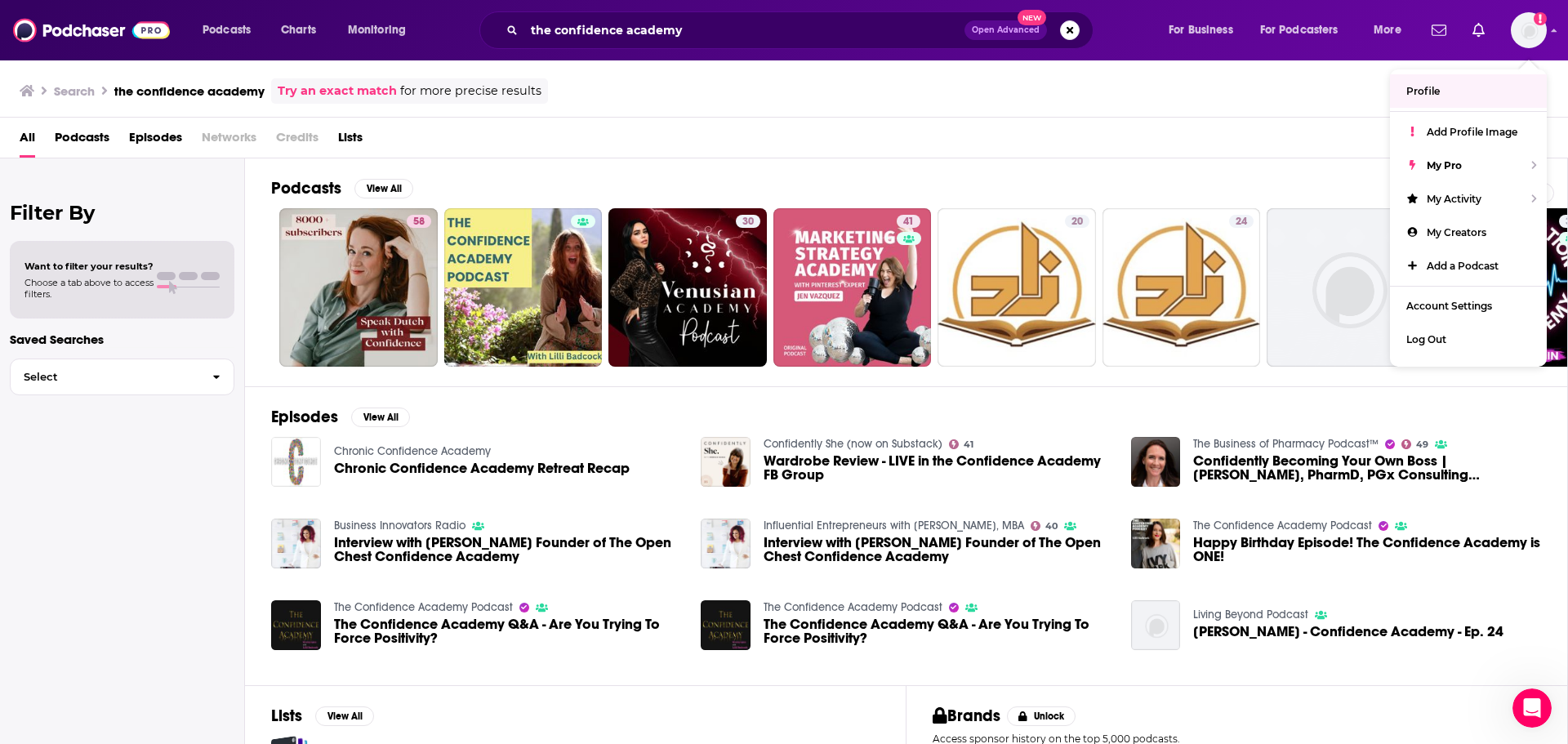
click at [1427, 27] on div "Podcasts Charts Monitoring the confidence academy Open Advanced New For Busines…" at bounding box center [784, 30] width 1568 height 60
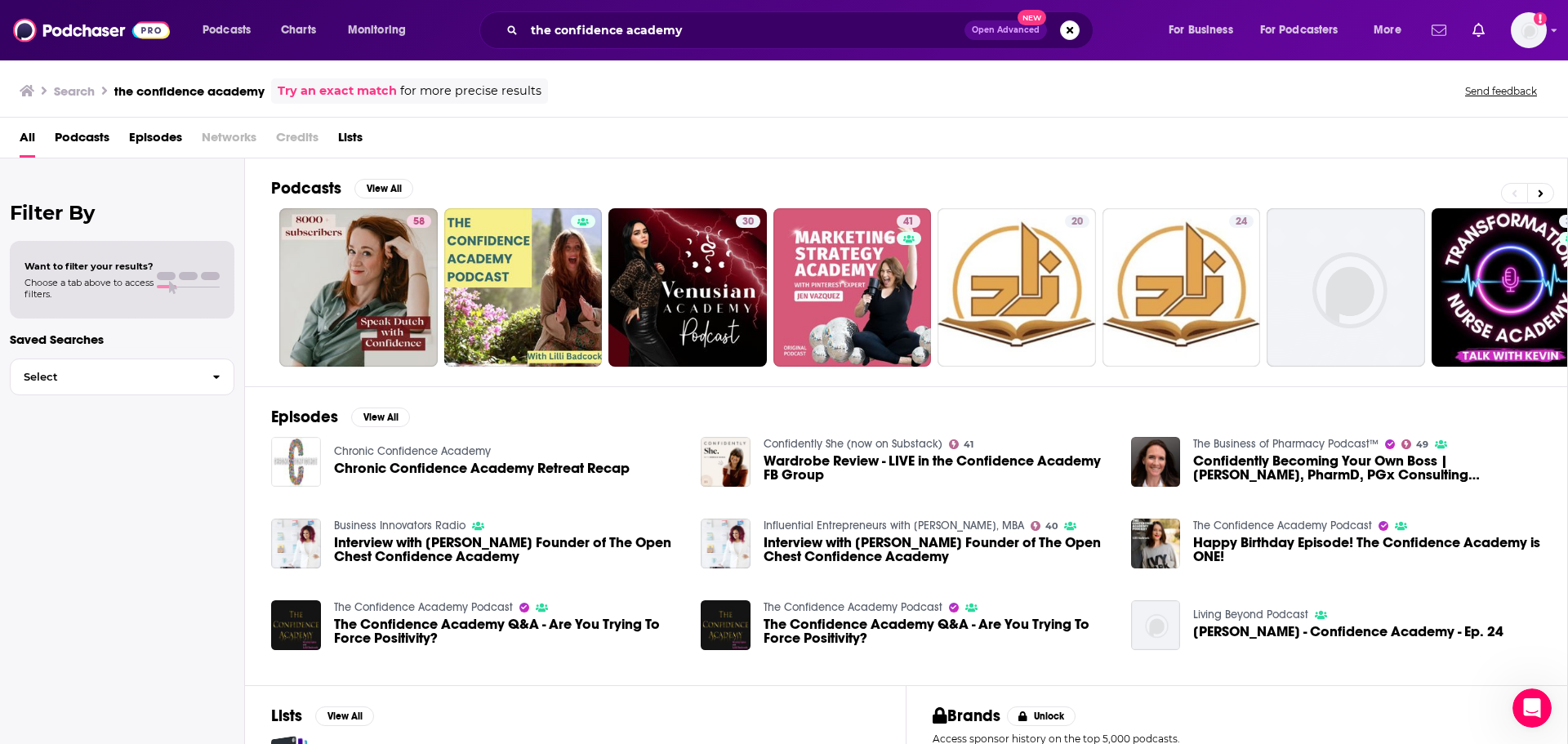
click at [1443, 28] on icon "Show notifications dropdown" at bounding box center [1439, 30] width 14 height 14
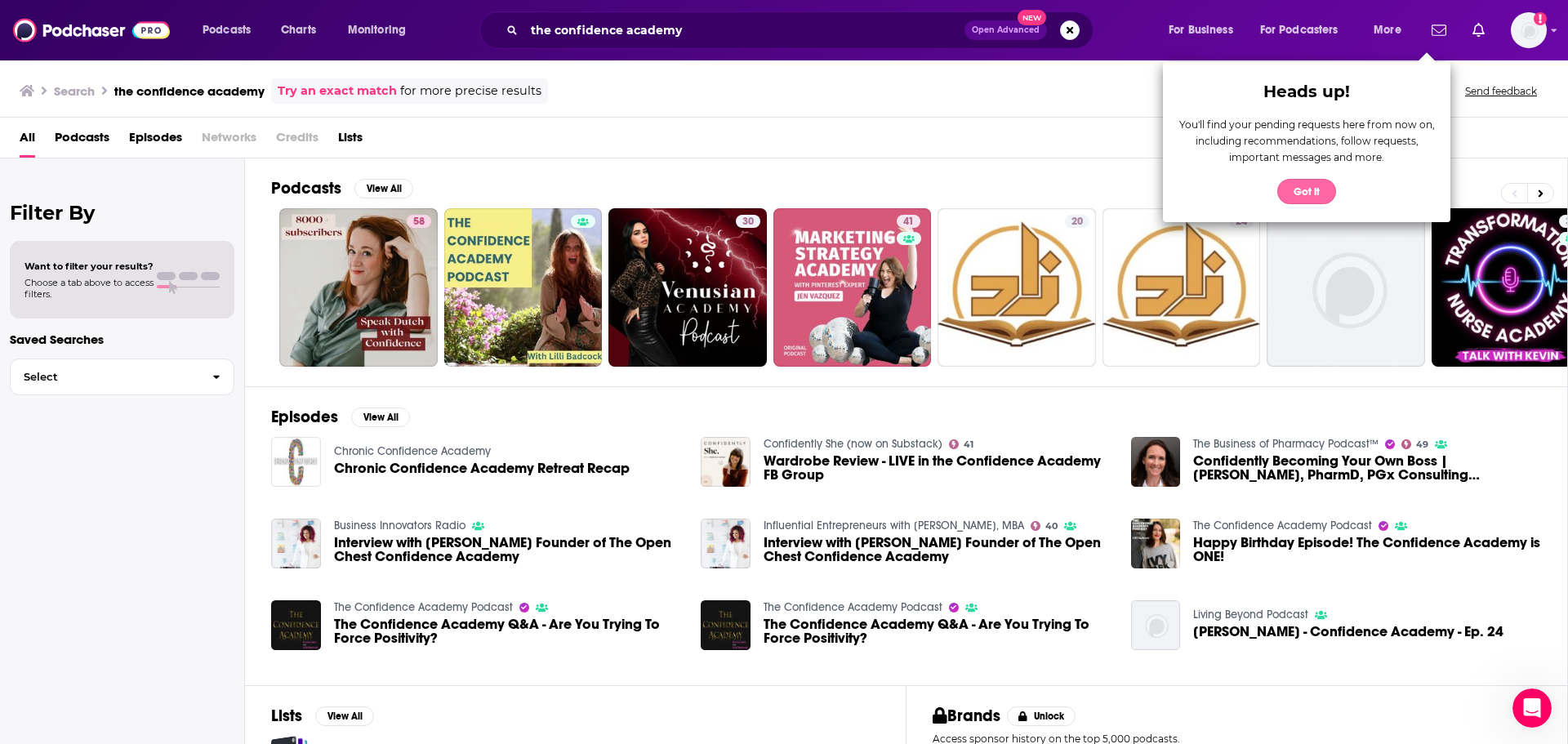
click at [1306, 192] on button "Got it" at bounding box center [1306, 191] width 59 height 25
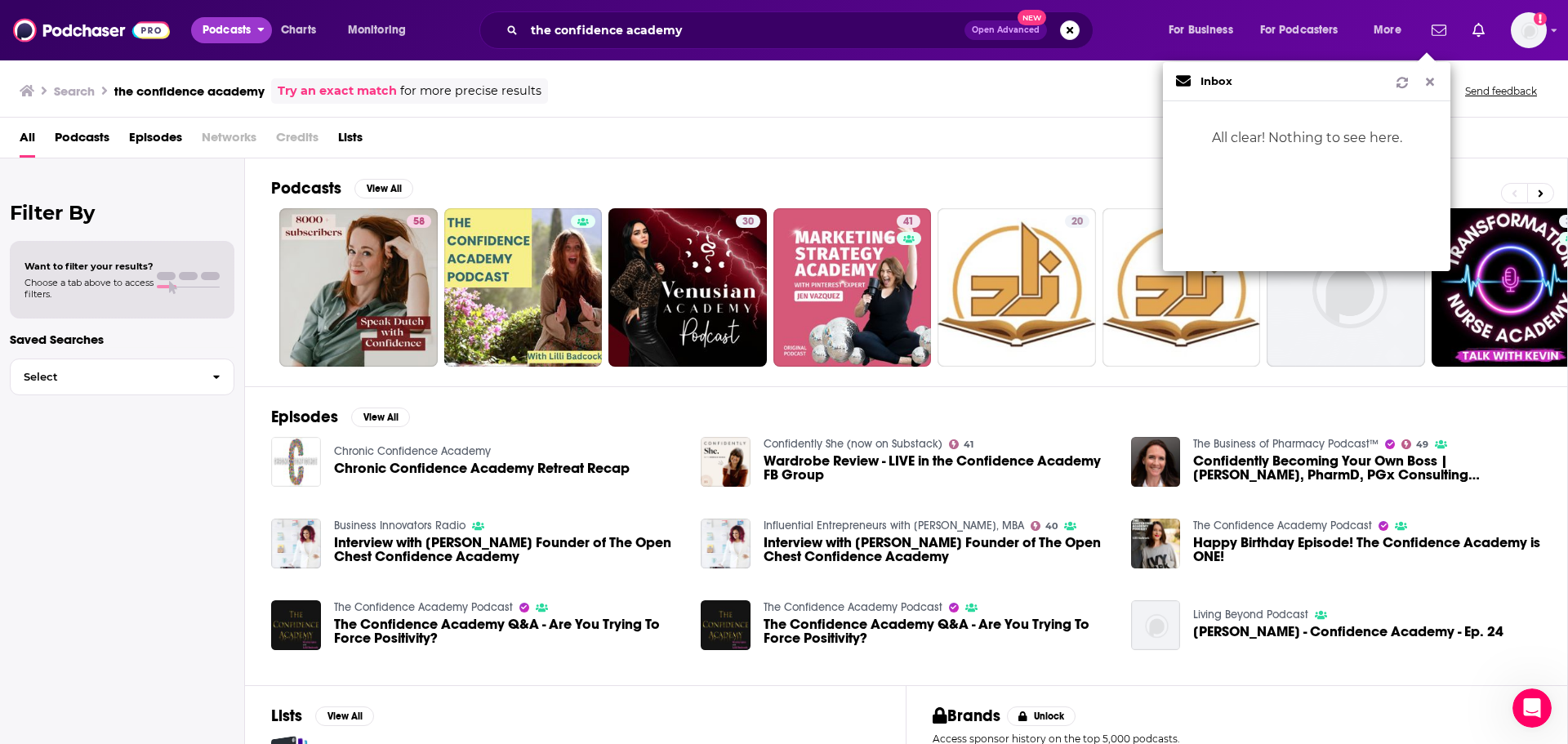
click at [267, 35] on button "Podcasts" at bounding box center [231, 30] width 81 height 26
click at [409, 25] on button "Monitoring" at bounding box center [382, 30] width 91 height 26
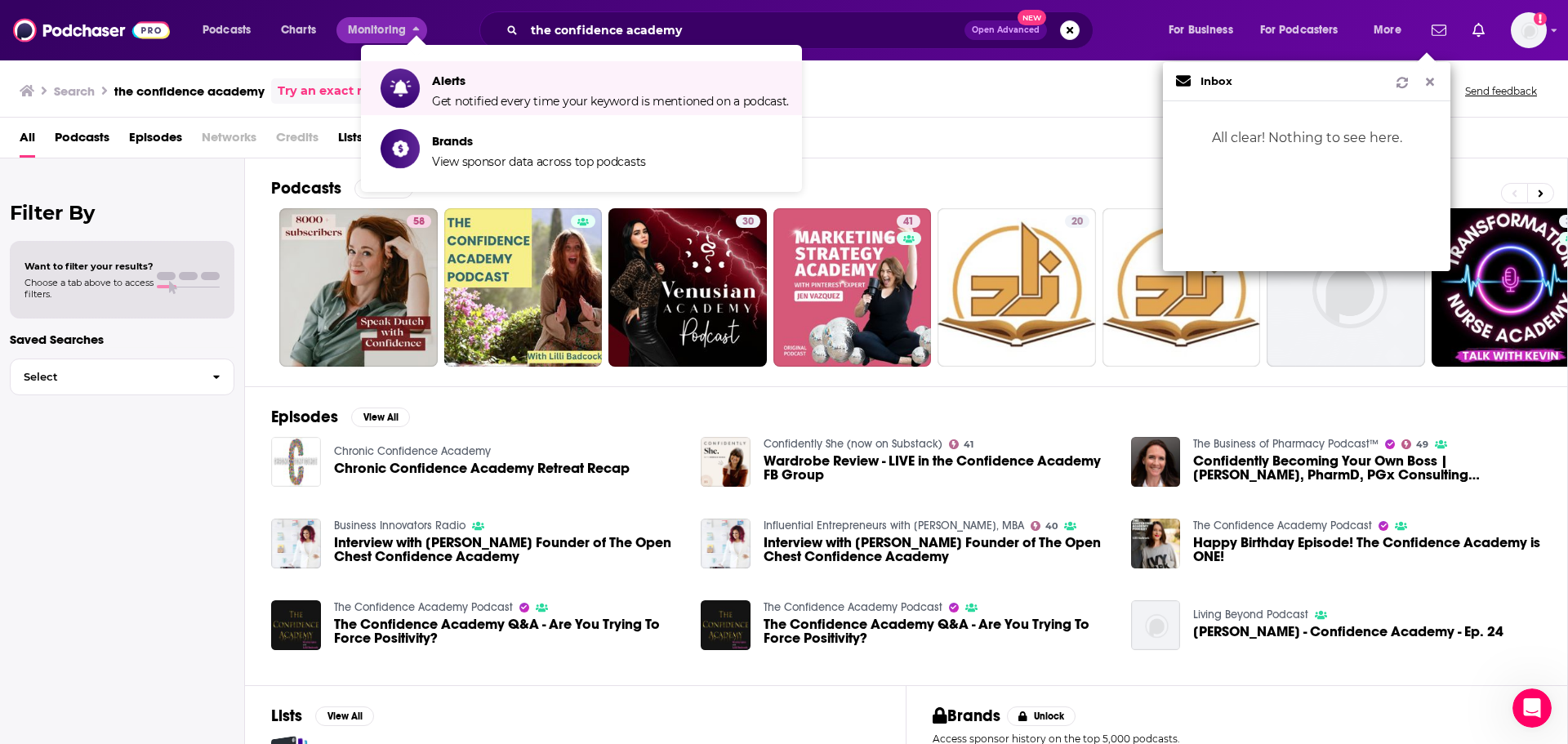
click at [186, 469] on div "Filter By Want to filter your results? Choose a tab above to access filters. Sa…" at bounding box center [122, 530] width 245 height 744
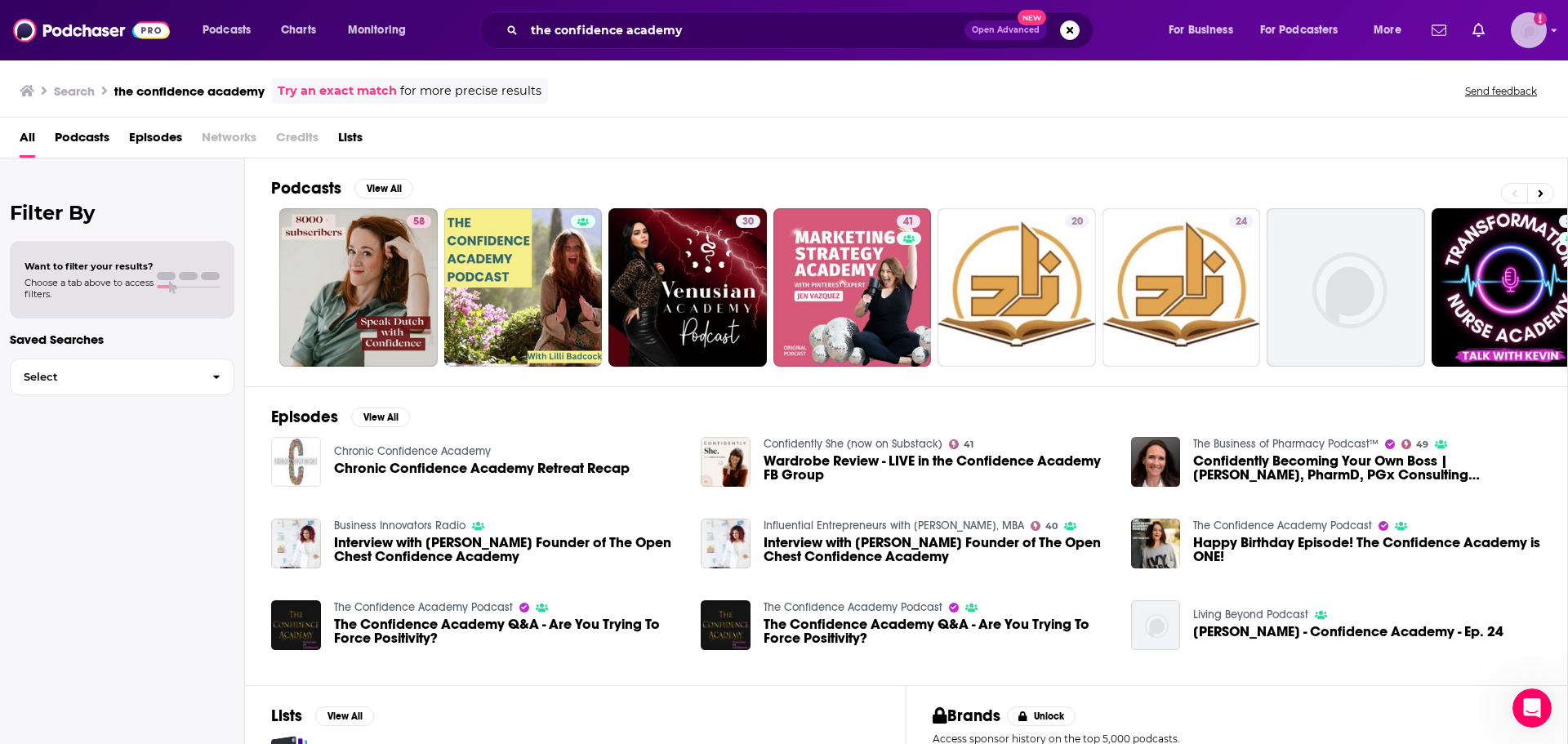
click at [1526, 32] on img "Logged in as ncannella" at bounding box center [1528, 30] width 35 height 35
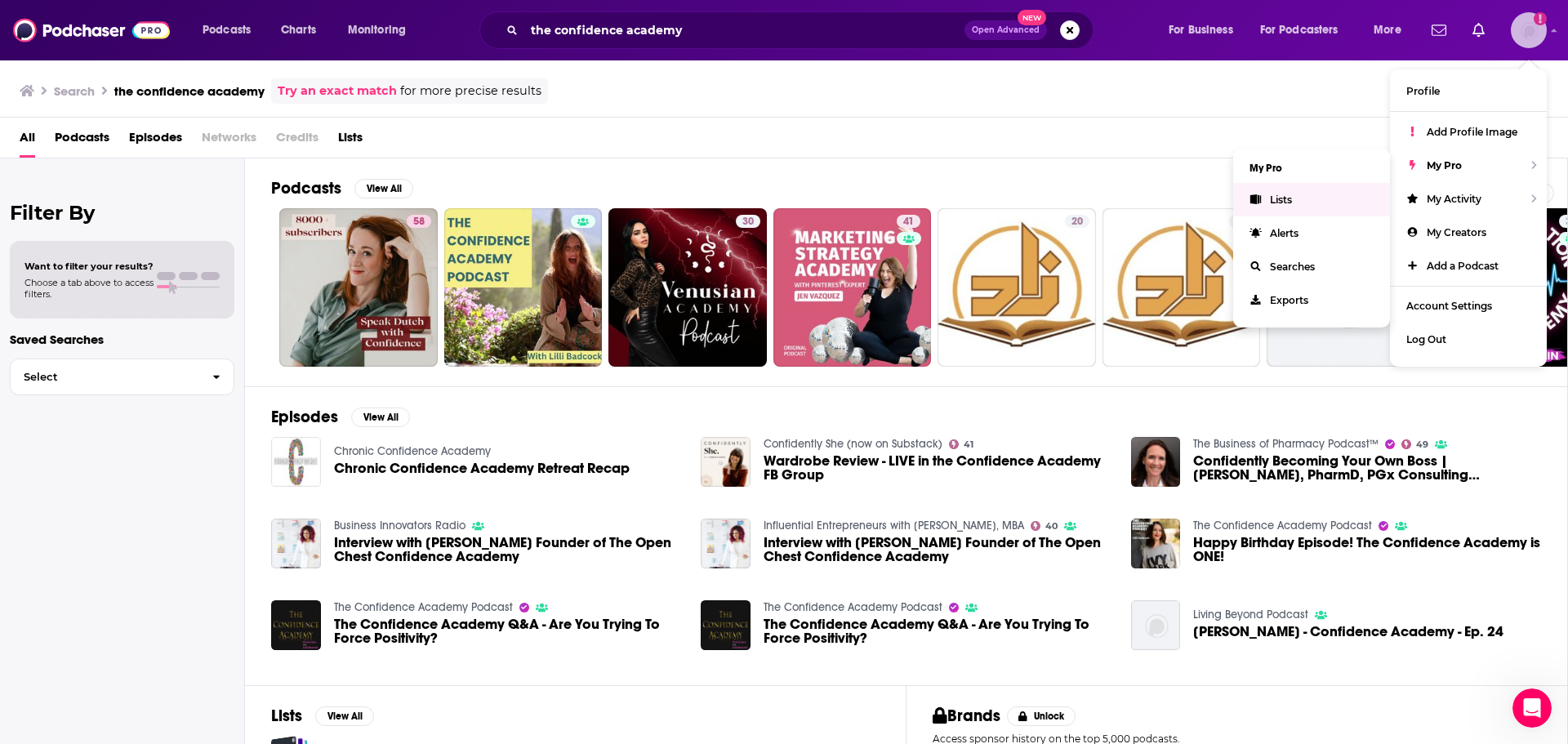
click at [1328, 189] on link "Lists" at bounding box center [1311, 199] width 156 height 34
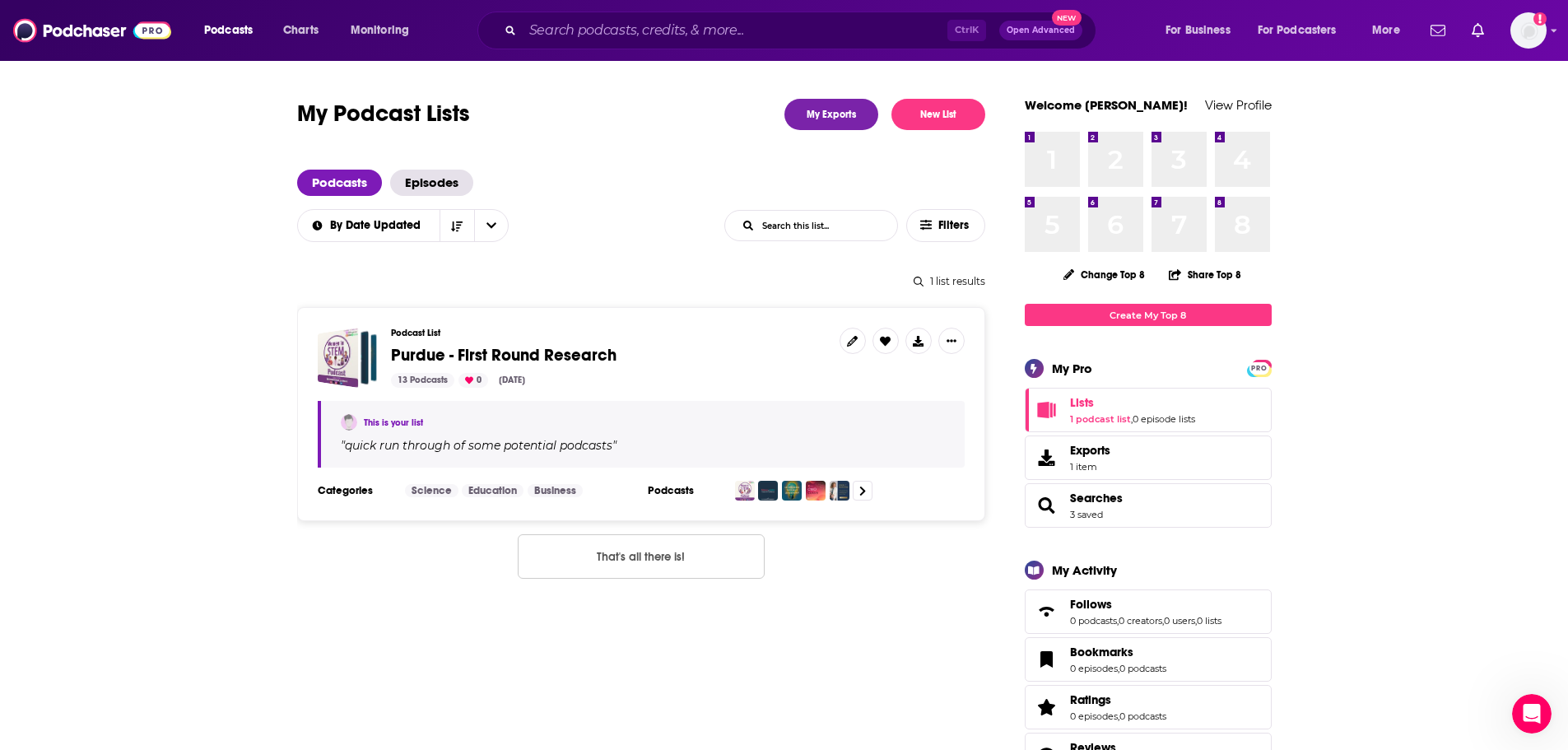
click at [556, 358] on span "Purdue - First Round Research" at bounding box center [503, 355] width 225 height 20
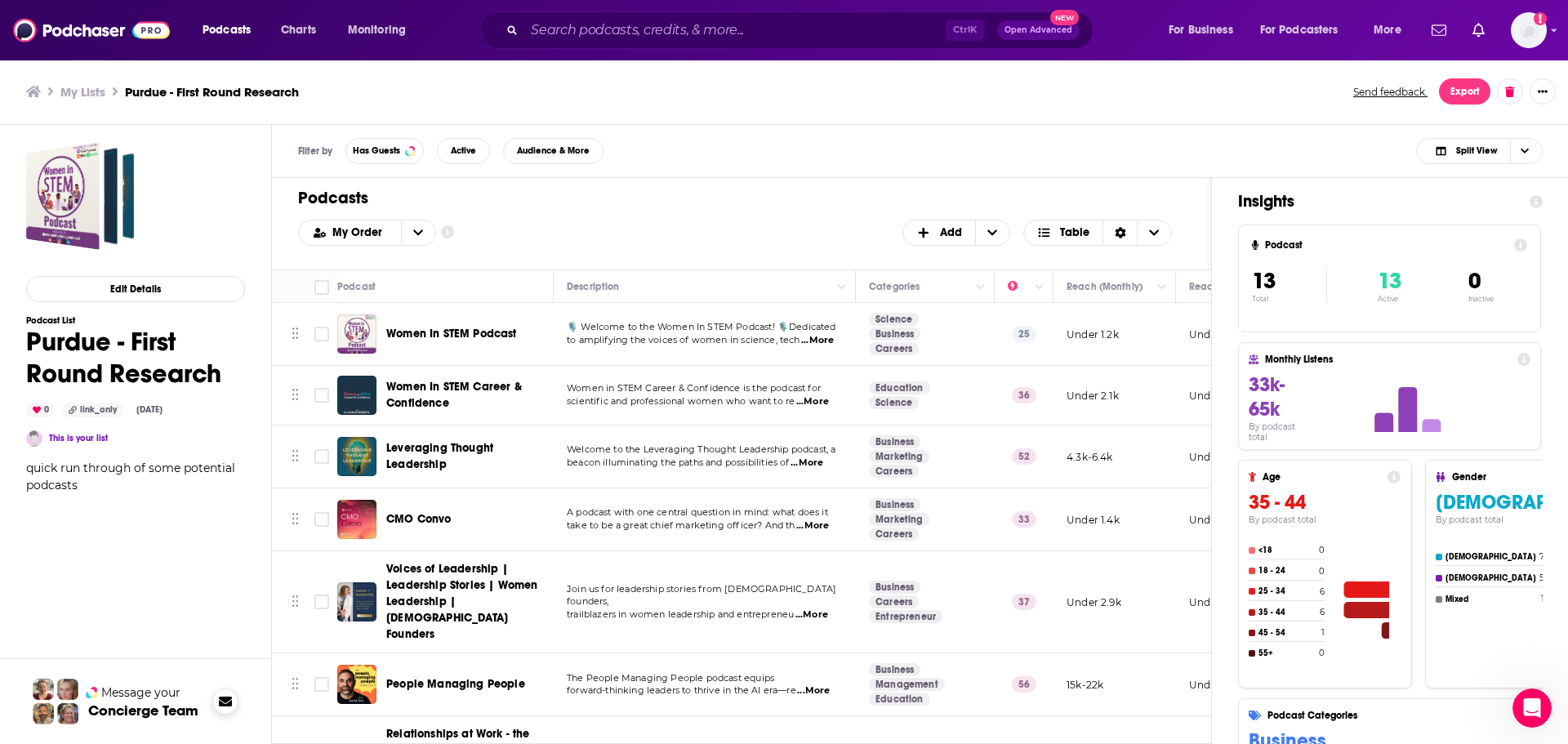
click at [216, 700] on span at bounding box center [224, 701] width 26 height 26
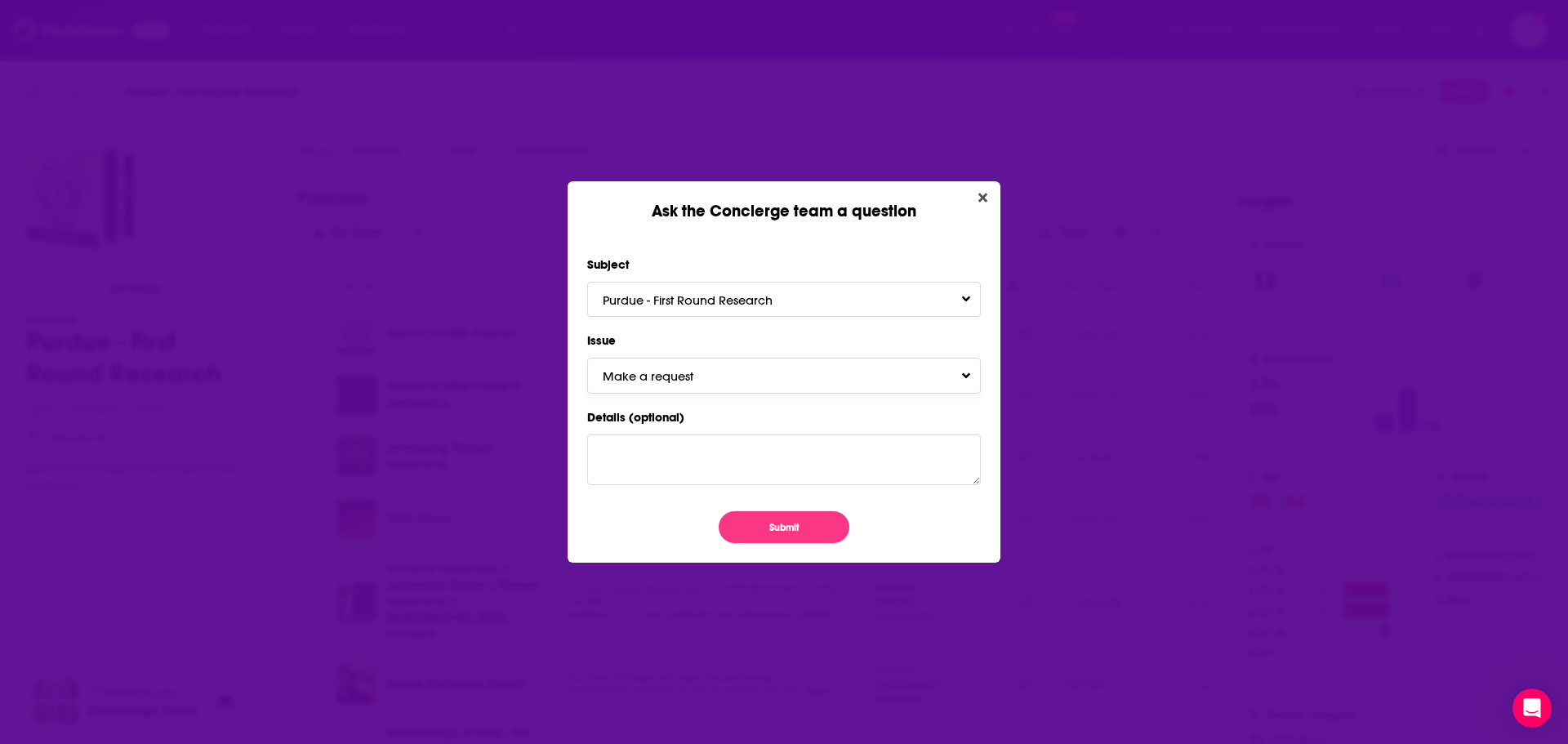
click at [664, 379] on span "Make a request" at bounding box center [664, 376] width 124 height 15
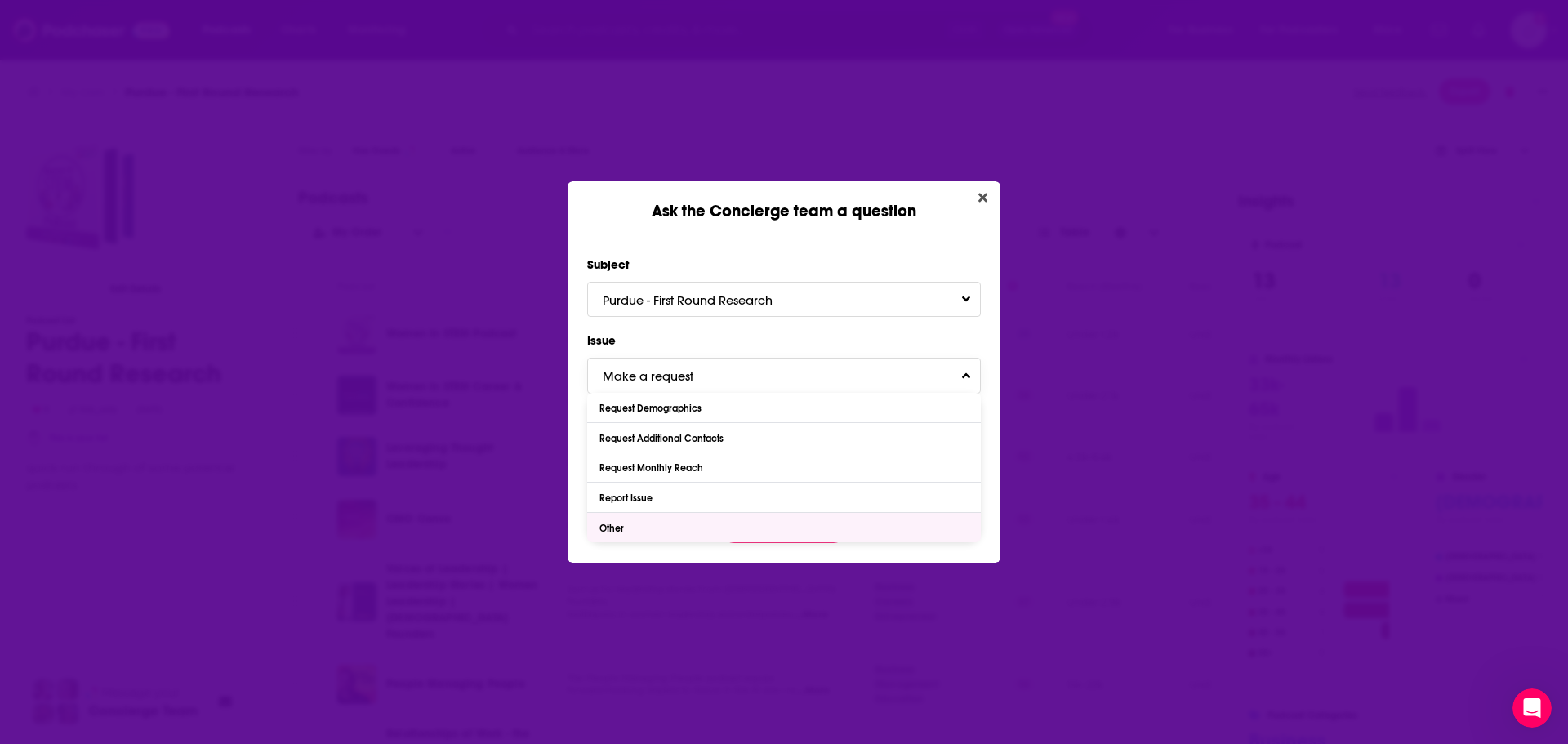
click at [638, 520] on div "Other" at bounding box center [784, 527] width 393 height 30
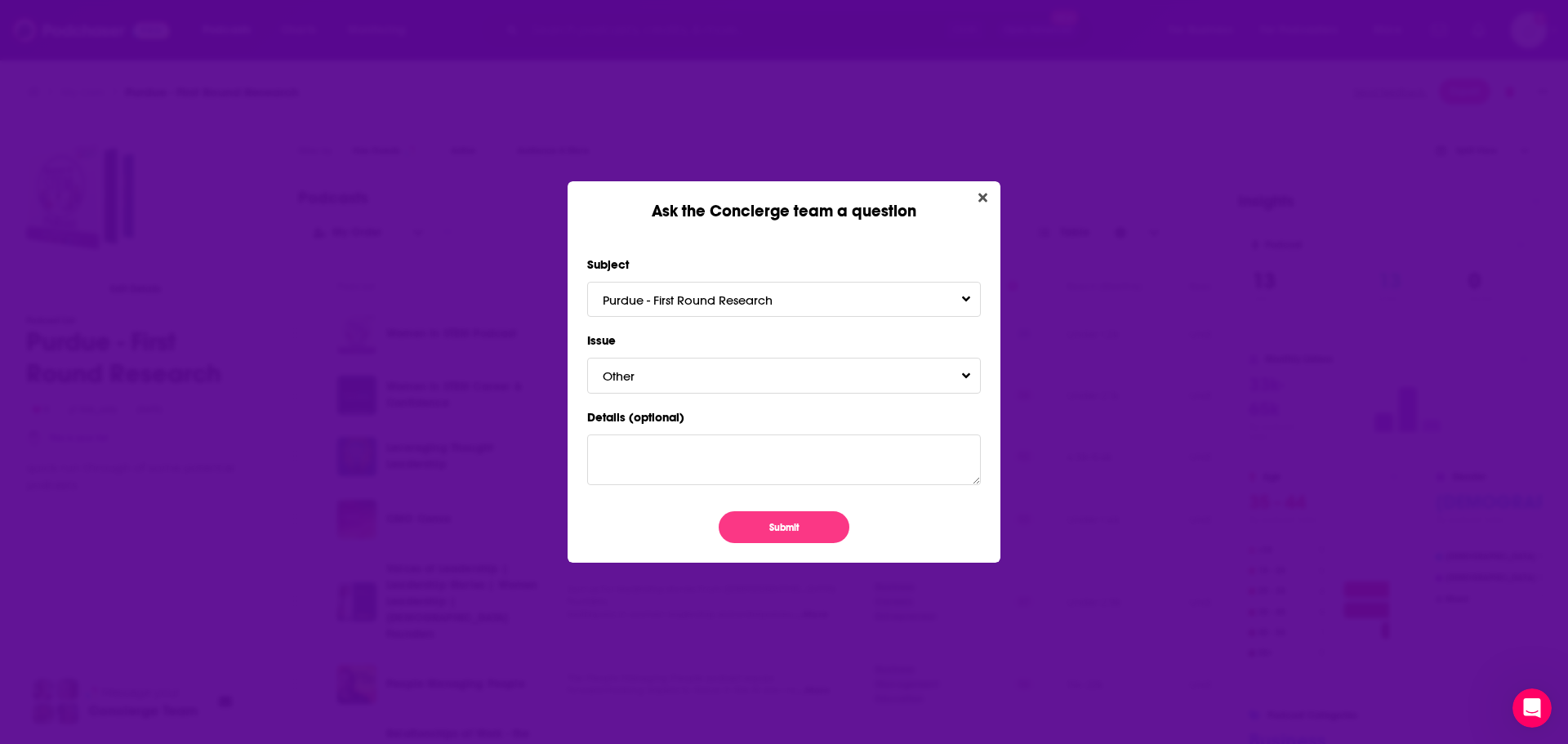
click at [694, 423] on label "Details (optional)" at bounding box center [784, 417] width 393 height 21
click at [694, 434] on textarea "Details (optional)" at bounding box center [784, 459] width 393 height 51
click at [699, 453] on textarea "Details (optional)" at bounding box center [784, 459] width 393 height 51
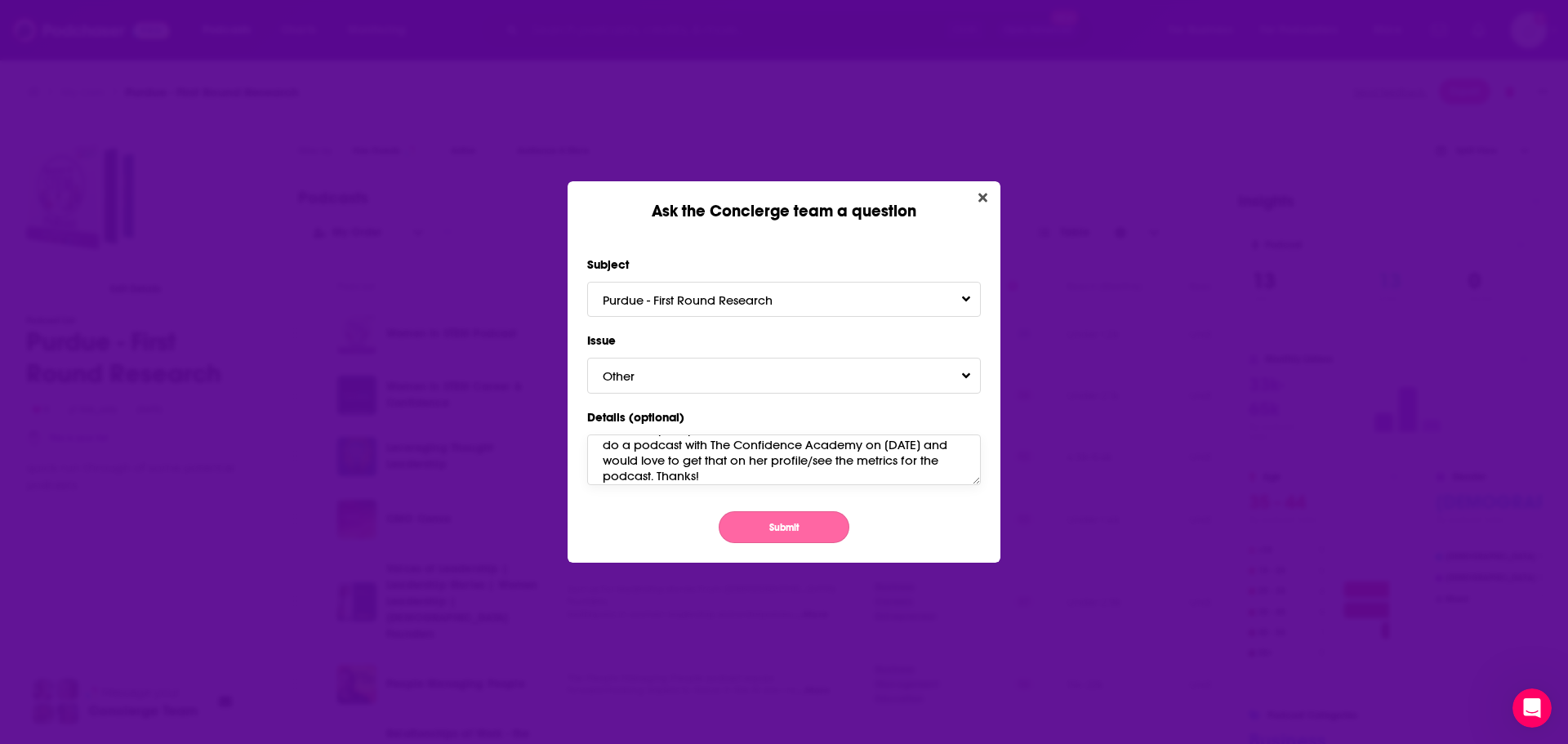
type textarea "Hi there! Was wondering if we could get info on The Confidence Academy with [PE…"
click at [772, 514] on button "Submit" at bounding box center [784, 526] width 130 height 32
click at [790, 527] on button "Ask the Concierge team a question" at bounding box center [784, 527] width 130 height 31
